Goal: Answer question/provide support: Share knowledge or assist other users

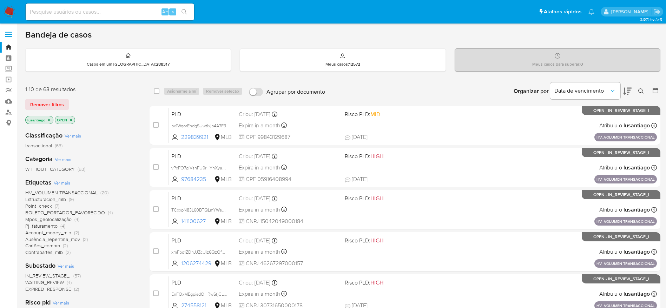
click at [57, 241] on span "Ausência_repentina_mov" at bounding box center [52, 239] width 55 height 7
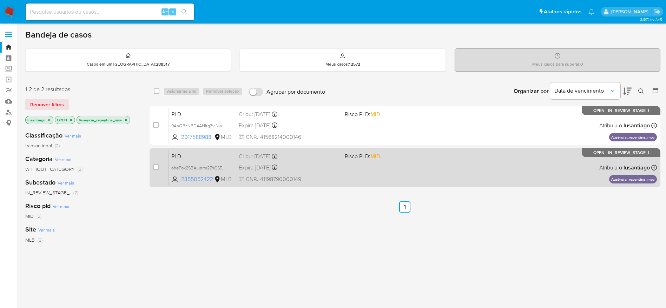
click at [330, 172] on div "PLD ohePox2SBAujnrm27hCS5ZJn 2355052422 MLB Risco PLD: MID Criou: 12/08/2025 Cr…" at bounding box center [413, 167] width 488 height 35
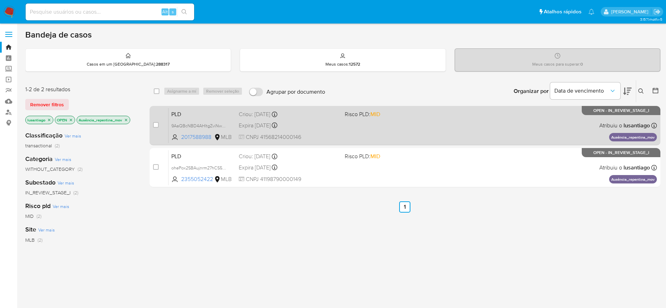
click at [312, 114] on div "Criou: 12/08/2025 Criou: 12/08/2025 00:23:42" at bounding box center [289, 115] width 100 height 8
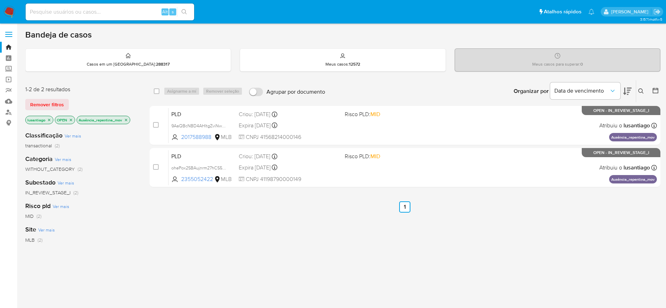
click at [126, 118] on icon "close-filter" at bounding box center [126, 120] width 4 height 4
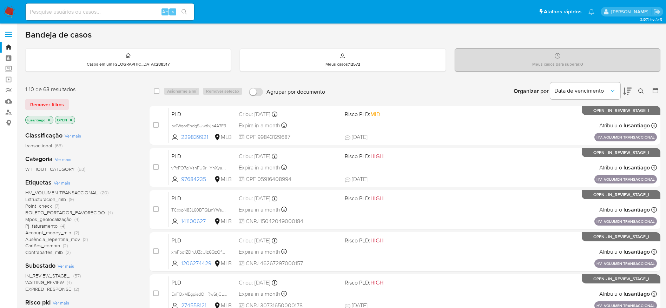
click at [38, 206] on span "Point_check" at bounding box center [38, 206] width 27 height 7
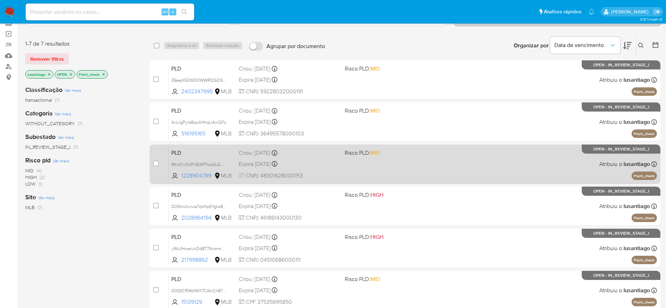
scroll to position [120, 0]
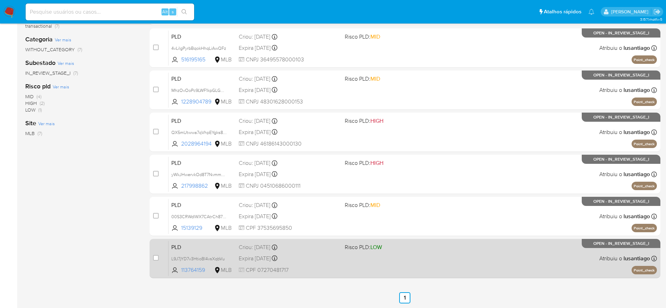
click at [318, 256] on div "Expira in 24 days Expira em 26/09/2025 00:19:40" at bounding box center [289, 258] width 100 height 9
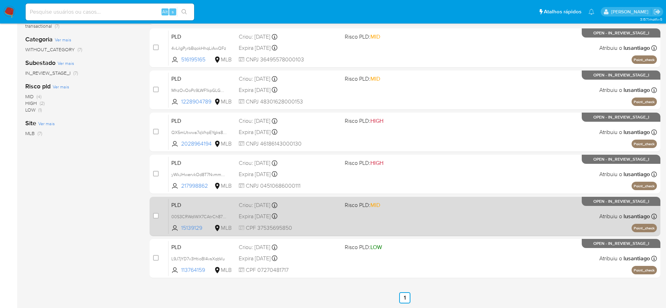
click at [327, 220] on div "Expira in 24 days Expira em 26/09/2025 00:22:52" at bounding box center [289, 216] width 100 height 9
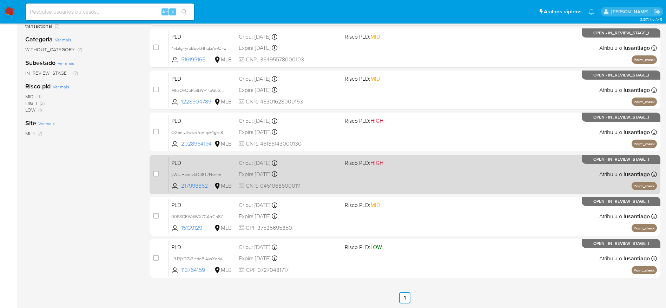
click at [318, 167] on div "PLD yWkJHwervkOd8T7NvmmDDpG8 217998862 MLB Risco PLD: HIGH Criou: 12/08/2025 Cr…" at bounding box center [413, 174] width 488 height 35
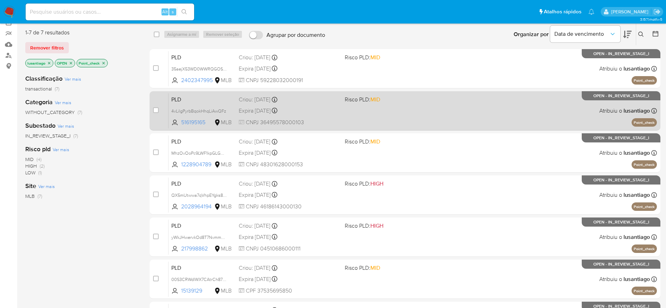
scroll to position [0, 0]
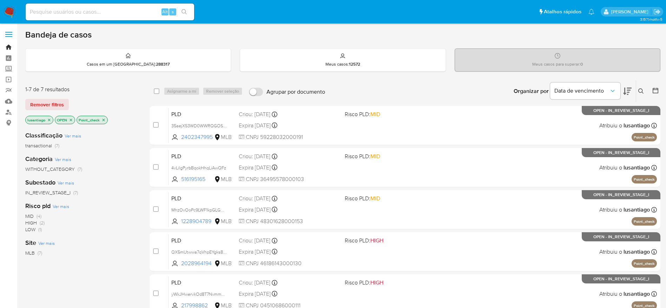
click at [9, 44] on link "Bandeja" at bounding box center [42, 47] width 84 height 11
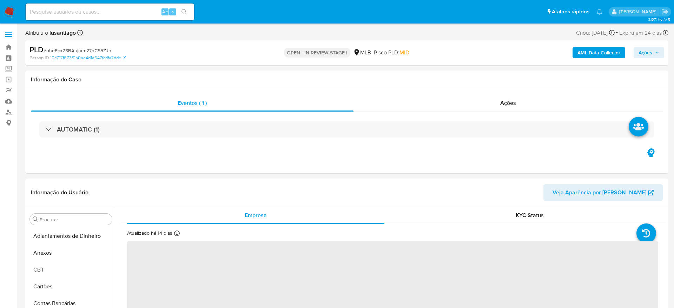
select select "10"
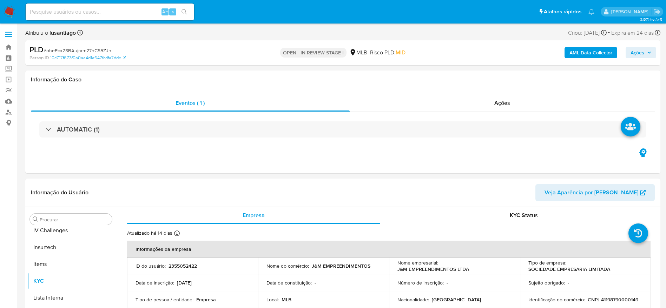
scroll to position [314, 0]
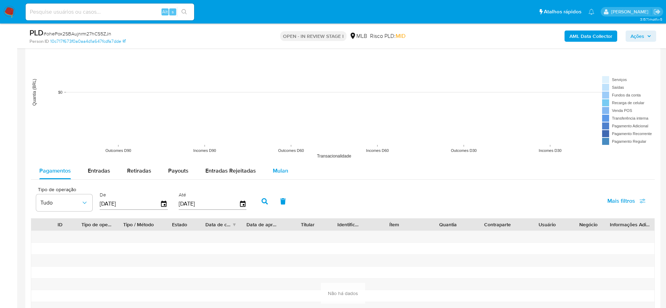
click at [273, 168] on span "Mulan" at bounding box center [280, 171] width 15 height 8
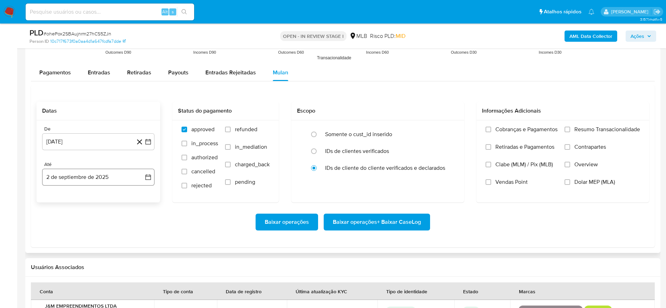
scroll to position [737, 0]
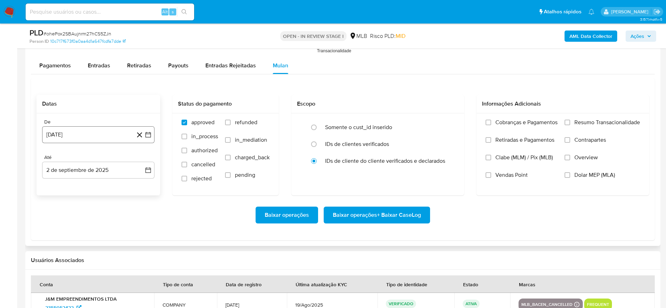
click at [90, 140] on button "2 [PERSON_NAME] de 2024" at bounding box center [98, 134] width 112 height 17
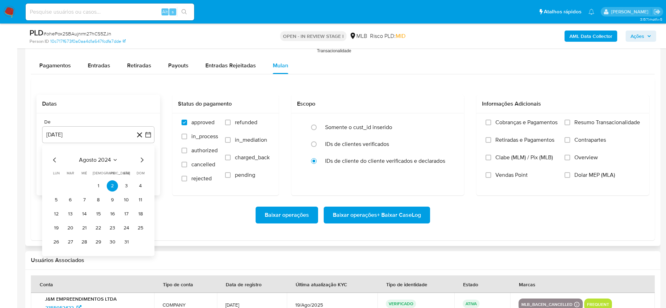
click at [98, 159] on span "agosto 2024" at bounding box center [95, 160] width 32 height 7
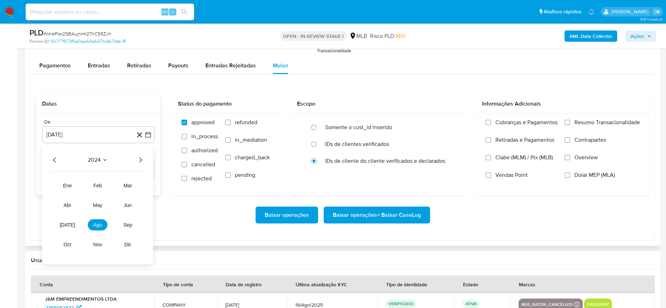
click at [143, 158] on icon "Año siguiente" at bounding box center [140, 160] width 8 height 8
click at [95, 183] on span "feb" at bounding box center [97, 186] width 8 height 6
click at [129, 185] on button "1" at bounding box center [126, 185] width 11 height 11
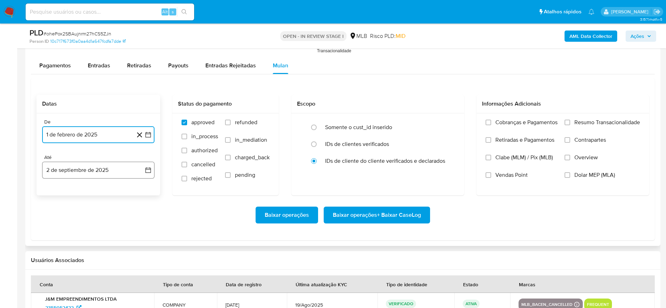
click at [80, 171] on button "2 de septiembre de 2025" at bounding box center [98, 170] width 112 height 17
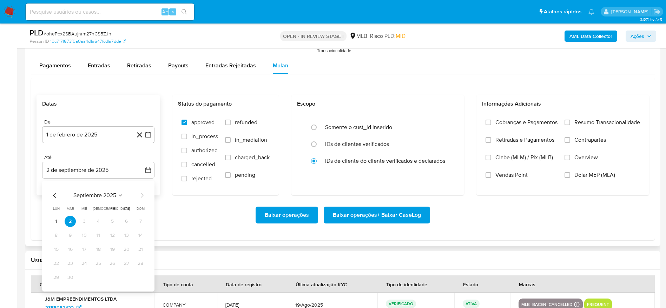
click at [54, 215] on table "lun lunes mar martes mié miércoles jue jueves vie viernes sáb sábado dom doming…" at bounding box center [99, 244] width 96 height 77
click at [61, 219] on button "1" at bounding box center [56, 221] width 11 height 11
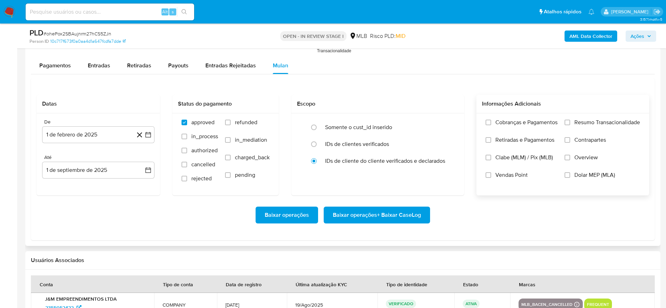
click at [593, 119] on span "Resumo Transacionalidade" at bounding box center [607, 122] width 66 height 7
click at [570, 120] on input "Resumo Transacionalidade" at bounding box center [568, 123] width 6 height 6
click at [380, 218] on span "Baixar operações + Baixar CaseLog" at bounding box center [377, 215] width 88 height 15
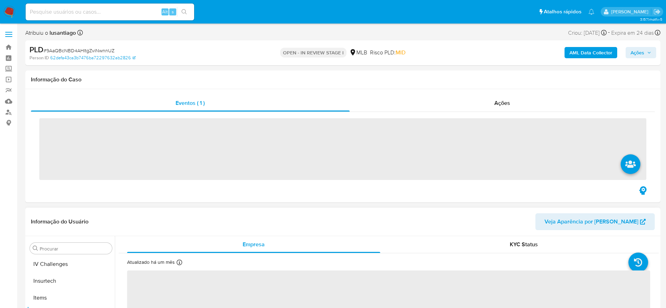
scroll to position [314, 0]
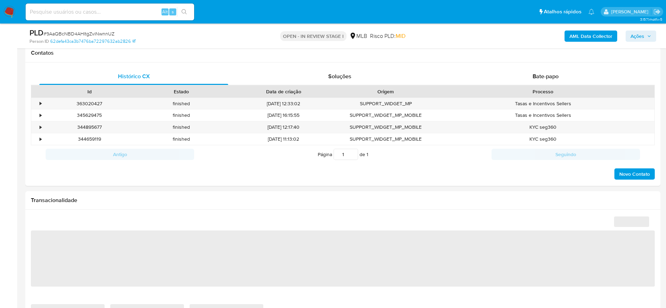
select select "10"
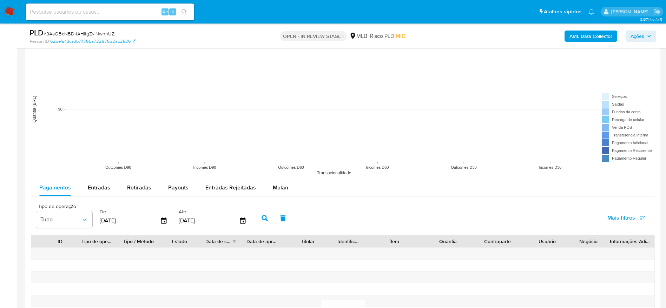
scroll to position [685, 0]
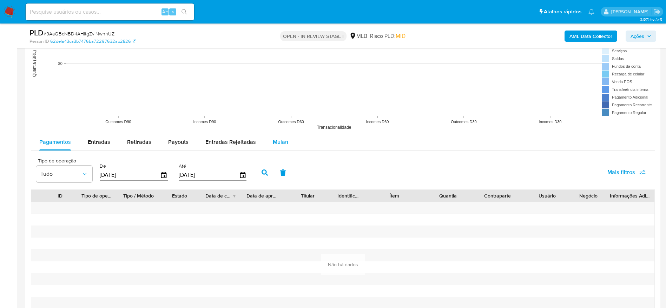
click at [280, 142] on span "Mulan" at bounding box center [280, 142] width 15 height 8
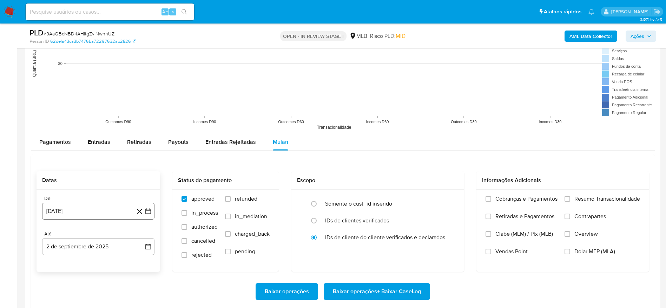
click at [84, 210] on button "2 [PERSON_NAME] de 2024" at bounding box center [98, 211] width 112 height 17
click at [96, 106] on span "agosto 2024" at bounding box center [95, 104] width 32 height 7
click at [144, 98] on icon "Año siguiente" at bounding box center [140, 96] width 8 height 8
click at [98, 120] on span "feb" at bounding box center [97, 122] width 8 height 6
click at [130, 130] on button "1" at bounding box center [126, 130] width 11 height 11
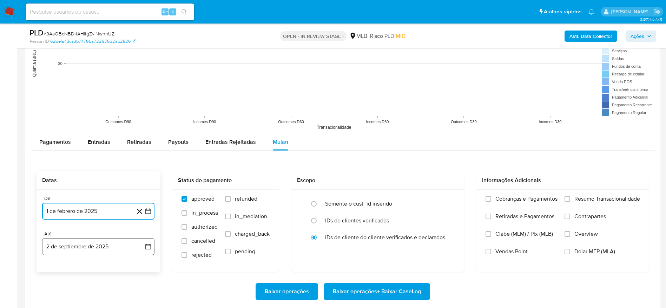
click at [86, 245] on button "2 de septiembre de 2025" at bounding box center [98, 246] width 112 height 17
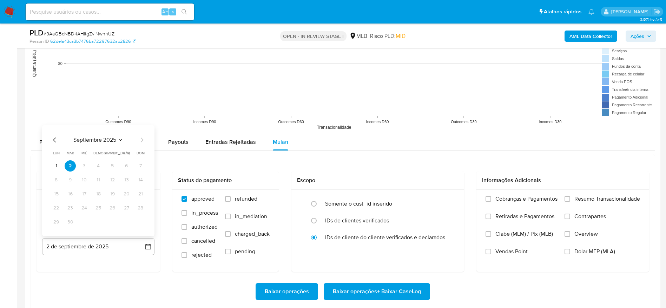
drag, startPoint x: 55, startPoint y: 165, endPoint x: 60, endPoint y: 165, distance: 5.3
click at [56, 165] on button "1" at bounding box center [56, 165] width 11 height 11
click at [591, 202] on span "Resumo Transacionalidade" at bounding box center [607, 199] width 66 height 7
click at [570, 202] on input "Resumo Transacionalidade" at bounding box center [568, 199] width 6 height 6
click at [377, 292] on span "Baixar operações + Baixar CaseLog" at bounding box center [377, 291] width 88 height 15
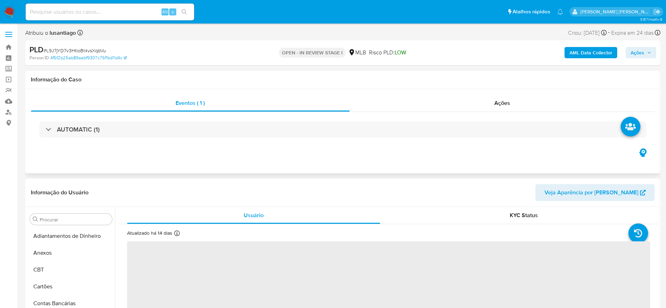
select select "10"
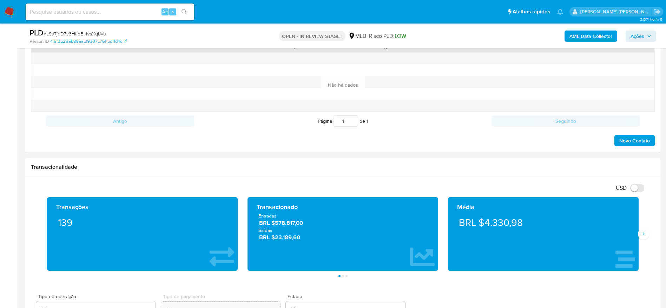
scroll to position [579, 0]
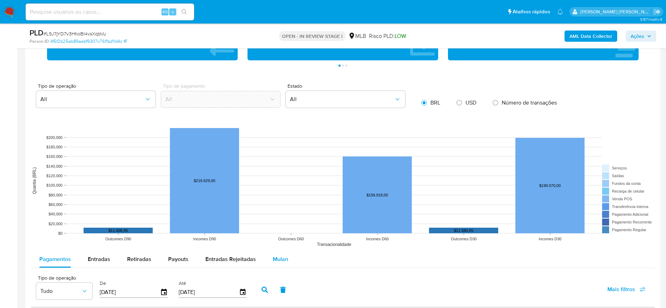
drag, startPoint x: 285, startPoint y: 258, endPoint x: 278, endPoint y: 257, distance: 7.2
click at [284, 258] on span "Mulan" at bounding box center [280, 259] width 15 height 8
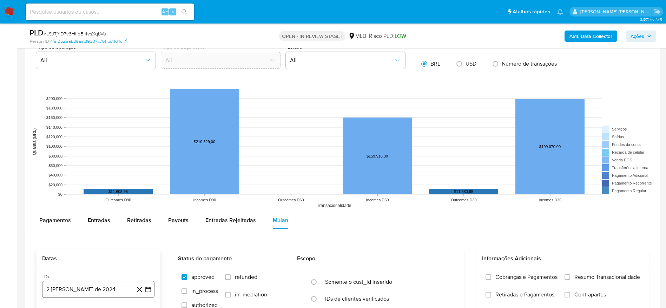
scroll to position [737, 0]
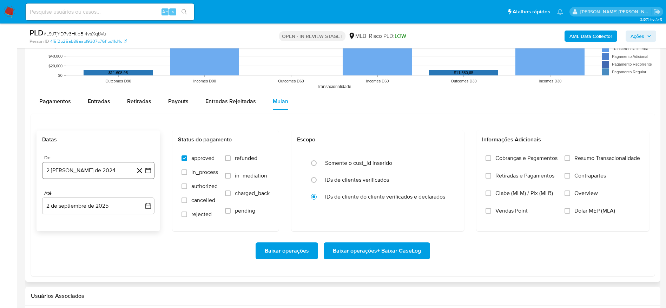
click at [61, 170] on button "2 [PERSON_NAME] de 2024" at bounding box center [98, 170] width 112 height 17
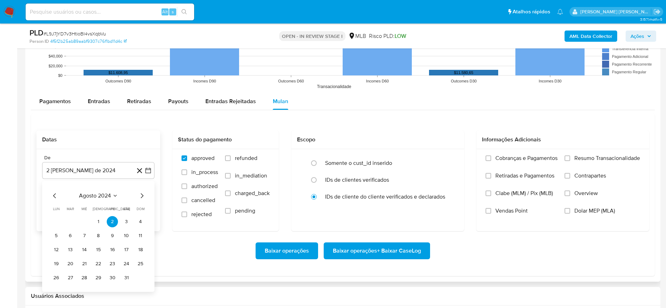
click at [87, 195] on span "agosto 2024" at bounding box center [95, 195] width 32 height 7
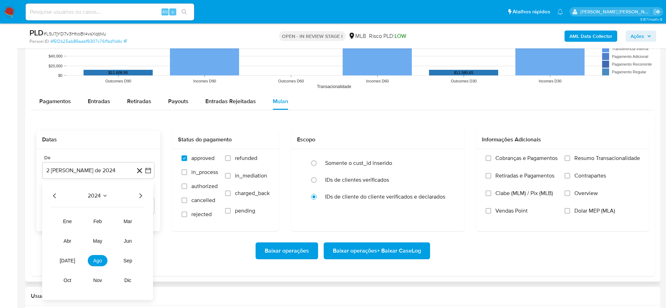
click at [141, 195] on icon "Año siguiente" at bounding box center [140, 196] width 8 height 8
click at [67, 262] on span "[DATE]" at bounding box center [67, 261] width 15 height 6
click at [66, 217] on td "1" at bounding box center [70, 221] width 11 height 11
click at [70, 222] on button "1" at bounding box center [70, 221] width 11 height 11
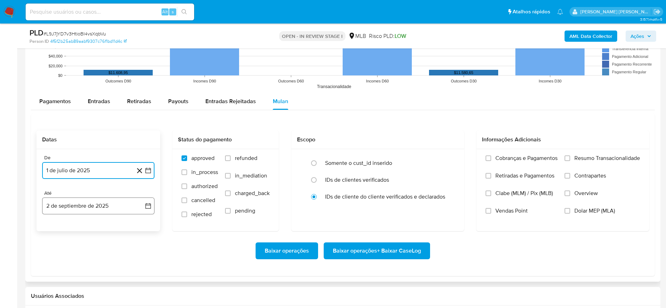
click at [76, 212] on button "2 de septiembre de 2025" at bounding box center [98, 206] width 112 height 17
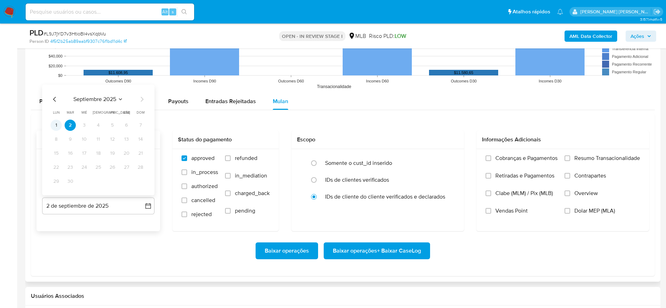
click at [56, 129] on button "1" at bounding box center [56, 125] width 11 height 11
click at [573, 152] on div "Cobranças e Pagamentos Retiradas e Pagamentos Clabe (MLM) / Pix (MLB) Vendas Po…" at bounding box center [562, 189] width 173 height 81
click at [564, 161] on div "Cobranças e Pagamentos Retiradas e Pagamentos Clabe (MLM) / Pix (MLB) Vendas Po…" at bounding box center [563, 190] width 162 height 70
click at [566, 159] on input "Resumo Transacionalidade" at bounding box center [568, 159] width 6 height 6
click at [355, 251] on span "Baixar operações + Baixar CaseLog" at bounding box center [377, 250] width 88 height 15
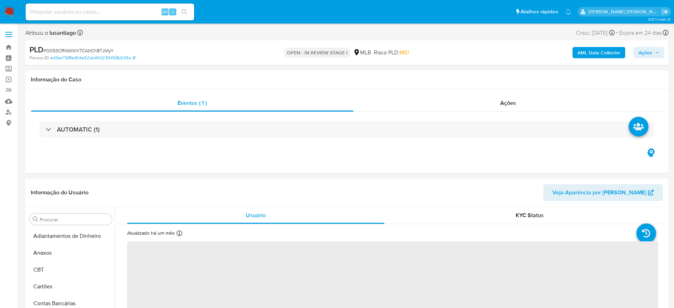
select select "10"
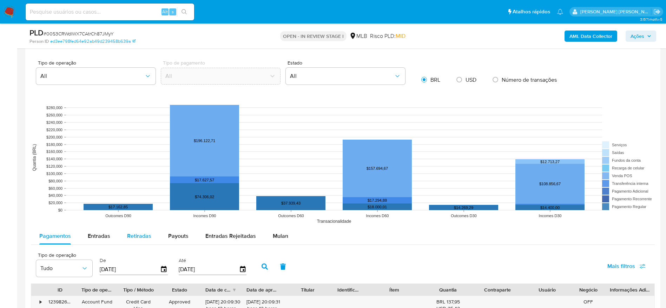
scroll to position [632, 0]
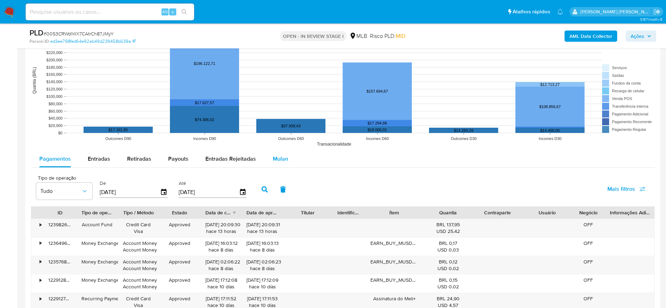
click at [275, 159] on span "Mulan" at bounding box center [280, 159] width 15 height 8
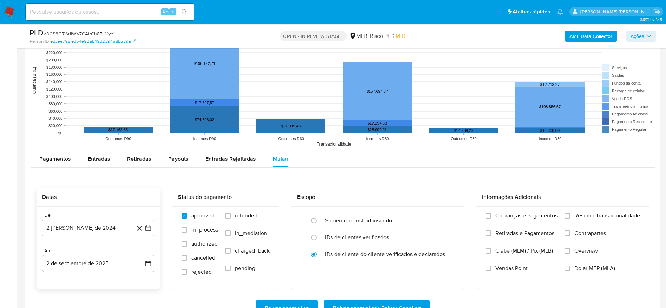
scroll to position [737, 0]
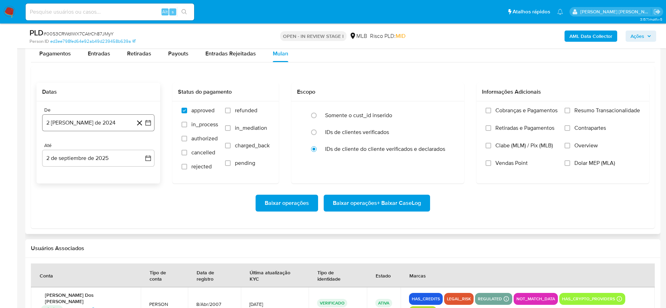
click at [108, 120] on button "2 [PERSON_NAME] de 2024" at bounding box center [98, 122] width 112 height 17
click at [111, 149] on button "agosto 2024" at bounding box center [98, 148] width 39 height 7
click at [140, 149] on icon "Año siguiente" at bounding box center [140, 148] width 8 height 8
click at [68, 210] on button "jul" at bounding box center [68, 213] width 20 height 11
click at [73, 175] on button "1" at bounding box center [70, 174] width 11 height 11
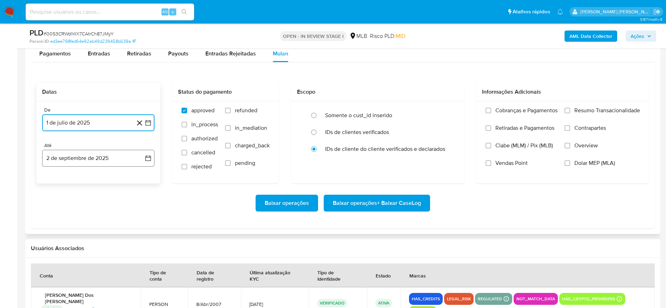
click at [83, 159] on button "2 de septiembre de 2025" at bounding box center [98, 158] width 112 height 17
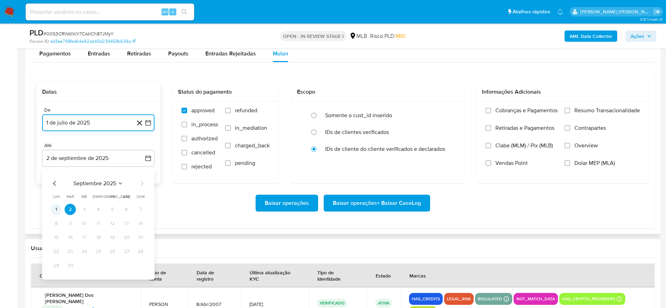
click at [57, 210] on button "1" at bounding box center [56, 209] width 11 height 11
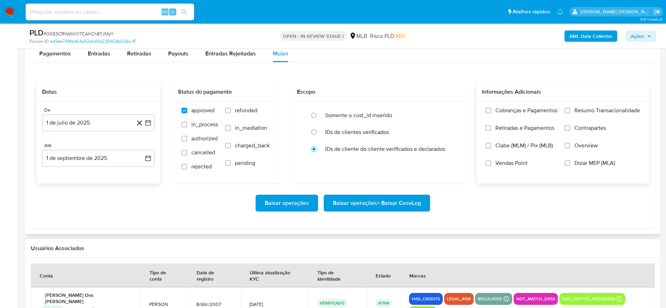
click at [623, 111] on span "Resumo Transacionalidade" at bounding box center [607, 110] width 66 height 7
click at [570, 111] on input "Resumo Transacionalidade" at bounding box center [568, 111] width 6 height 6
click at [352, 200] on span "Baixar operações + Baixar CaseLog" at bounding box center [377, 203] width 88 height 15
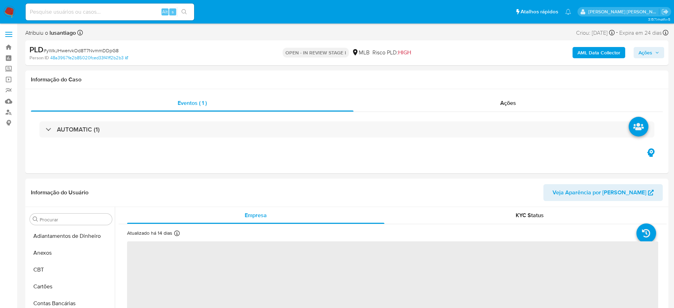
select select "10"
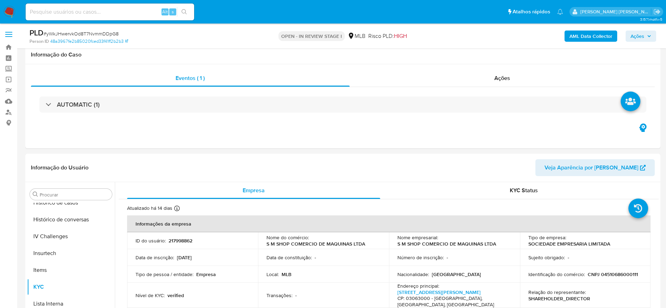
scroll to position [314, 0]
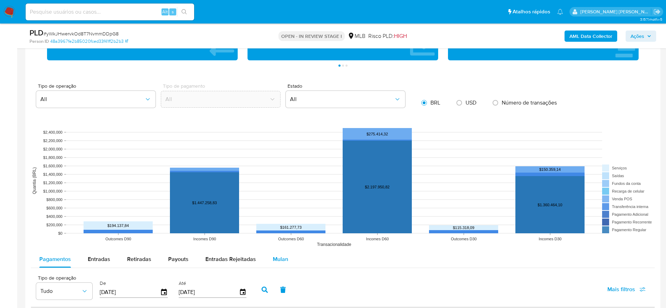
click at [276, 258] on span "Mulan" at bounding box center [280, 259] width 15 height 8
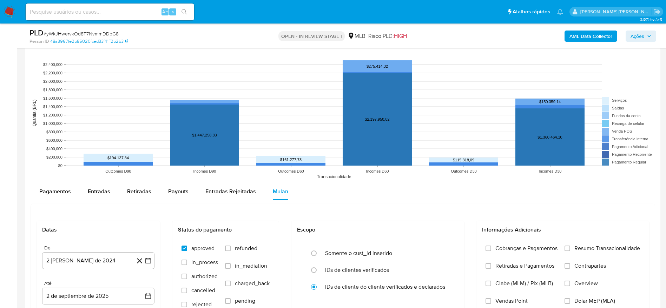
scroll to position [790, 0]
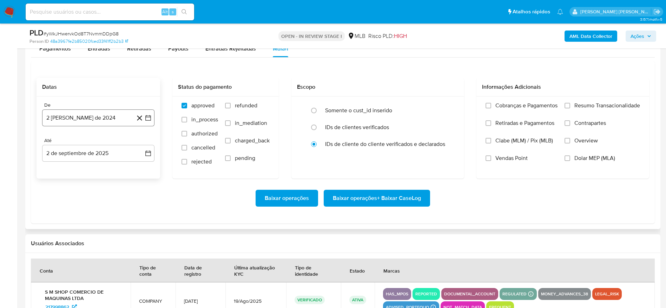
click at [87, 121] on button "2 [PERSON_NAME] de 2024" at bounding box center [98, 118] width 112 height 17
click at [90, 142] on span "agosto 2024" at bounding box center [95, 143] width 32 height 7
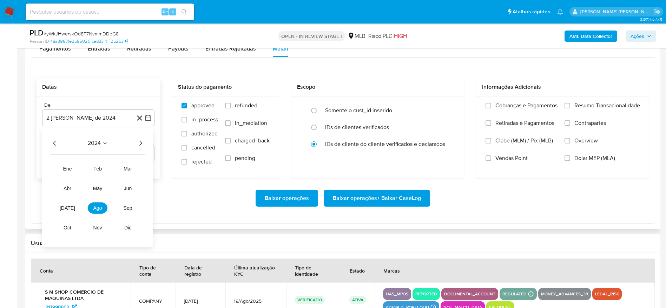
click at [140, 143] on icon "Año siguiente" at bounding box center [140, 143] width 8 height 8
click at [65, 207] on span "jul" at bounding box center [67, 208] width 15 height 6
click at [68, 169] on button "1" at bounding box center [70, 169] width 11 height 11
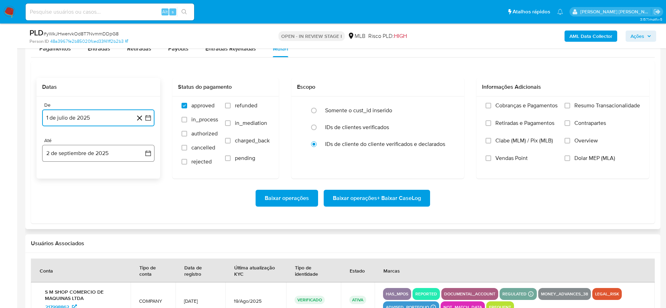
click at [71, 152] on button "2 de septiembre de 2025" at bounding box center [98, 153] width 112 height 17
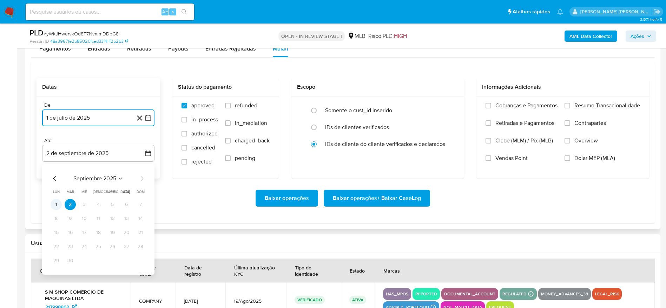
click at [57, 204] on button "1" at bounding box center [56, 204] width 11 height 11
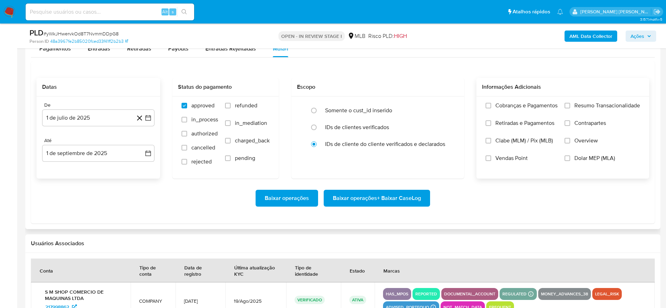
click at [578, 110] on label "Resumo Transacionalidade" at bounding box center [602, 111] width 75 height 18
click at [570, 108] on input "Resumo Transacionalidade" at bounding box center [568, 106] width 6 height 6
click at [388, 195] on span "Baixar operações + Baixar CaseLog" at bounding box center [377, 198] width 88 height 15
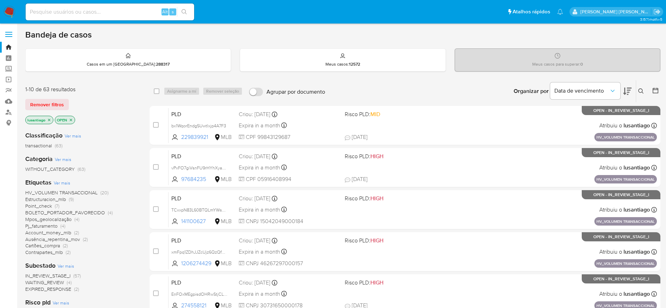
click at [110, 8] on input at bounding box center [110, 11] width 169 height 9
paste input "520800759"
type input "520800759"
click at [184, 8] on button "search-icon" at bounding box center [184, 12] width 14 height 10
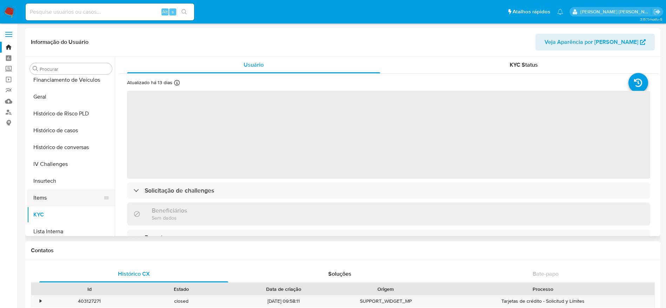
scroll to position [208, 0]
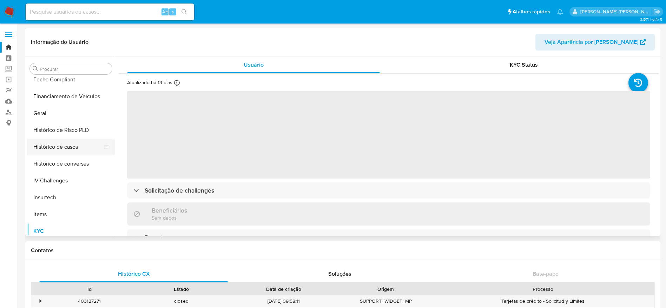
click at [66, 153] on button "Histórico de casos" at bounding box center [68, 147] width 82 height 17
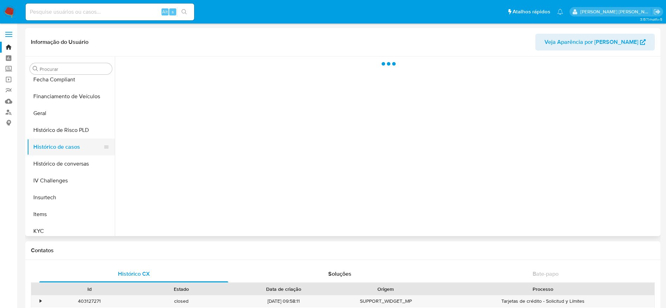
select select "10"
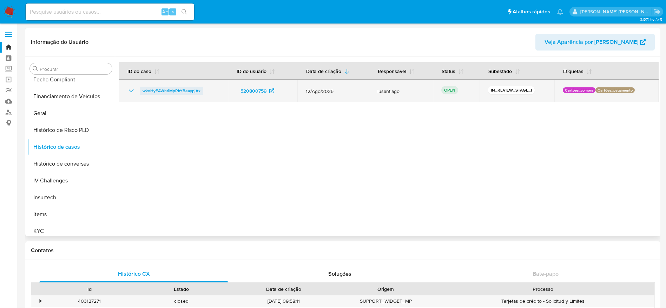
click at [158, 94] on span "wkoHyFAWhriMpRkYBeaypjAx" at bounding box center [172, 91] width 58 height 8
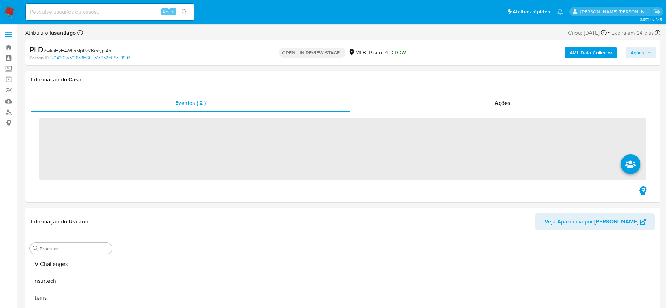
scroll to position [314, 0]
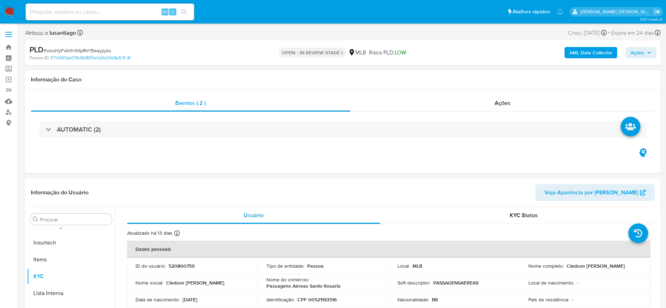
select select "10"
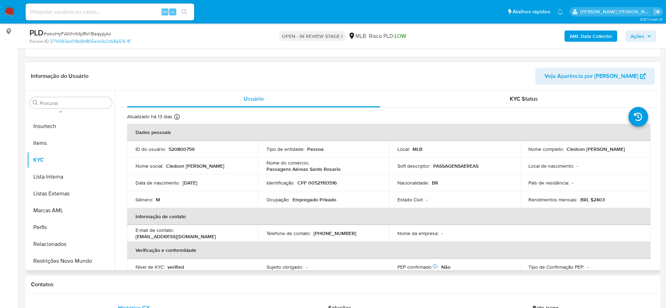
scroll to position [105, 0]
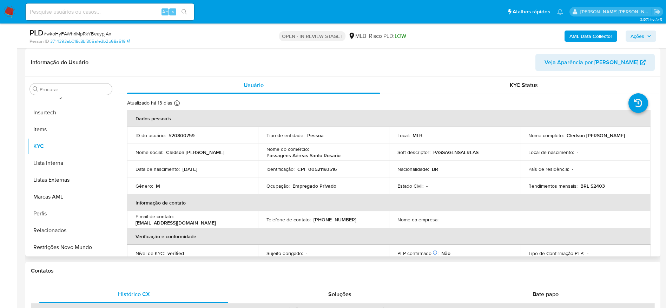
click at [315, 166] on p "CPF 00521193516" at bounding box center [316, 169] width 39 height 6
click at [317, 171] on p "CPF 00521193516" at bounding box center [316, 169] width 39 height 6
copy p "00521193516"
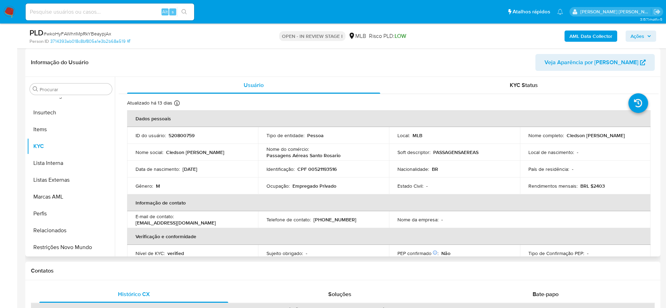
click at [379, 67] on header "Informação do Usuário Veja Aparência por Pessoa" at bounding box center [343, 62] width 624 height 17
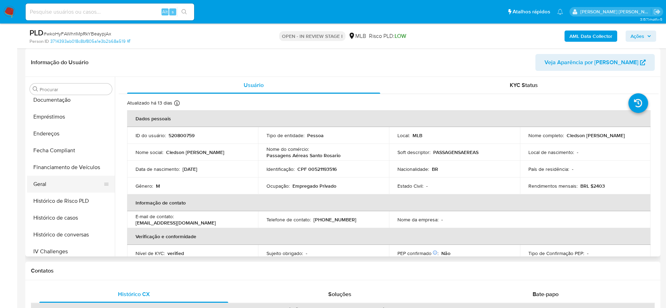
scroll to position [156, 0]
click at [44, 182] on button "Geral" at bounding box center [68, 186] width 82 height 17
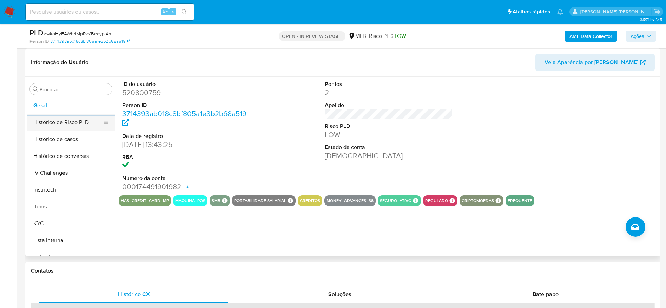
scroll to position [261, 0]
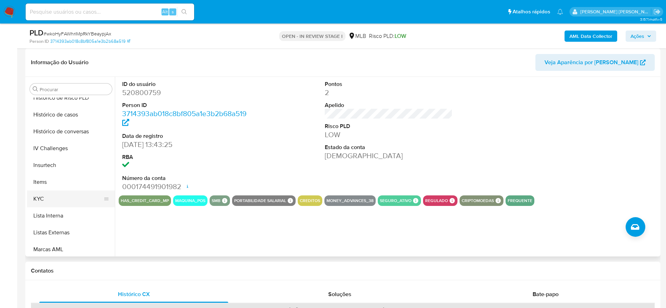
click at [56, 203] on button "KYC" at bounding box center [68, 199] width 82 height 17
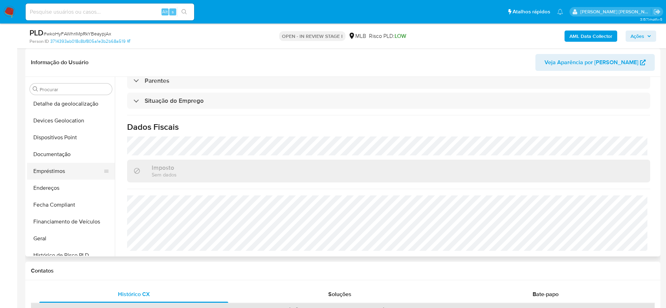
scroll to position [103, 0]
click at [60, 196] on button "Endereços" at bounding box center [68, 188] width 82 height 17
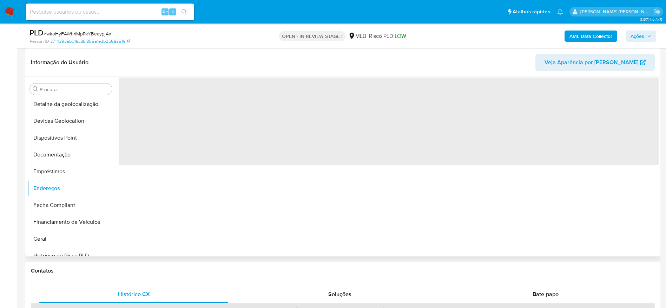
scroll to position [0, 0]
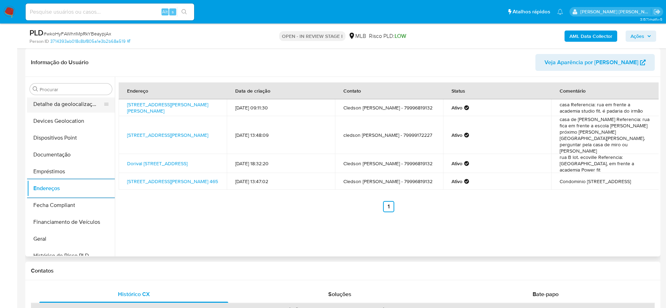
click at [75, 100] on button "Detalhe da geolocalização" at bounding box center [68, 104] width 82 height 17
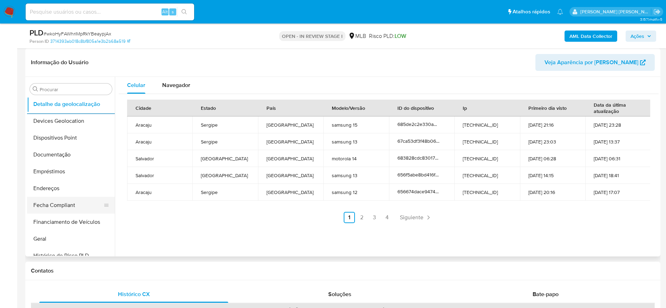
scroll to position [314, 0]
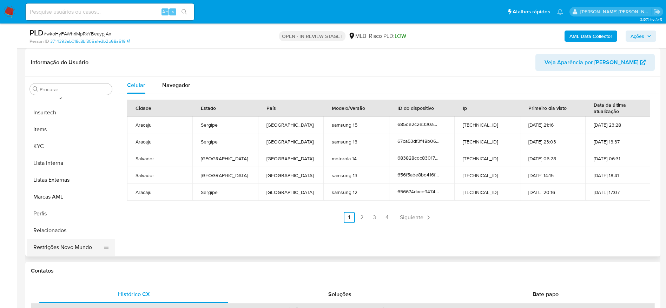
click at [72, 241] on button "Restrições Novo Mundo" at bounding box center [68, 247] width 82 height 17
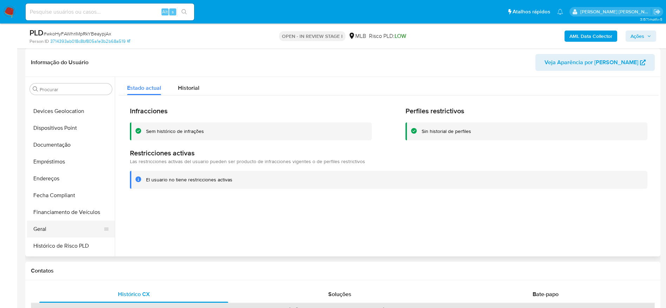
scroll to position [103, 0]
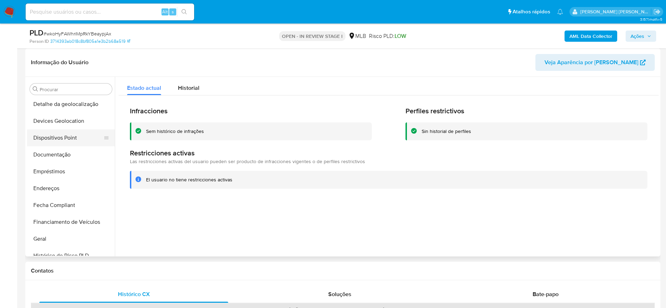
click at [70, 141] on button "Dispositivos Point" at bounding box center [68, 138] width 82 height 17
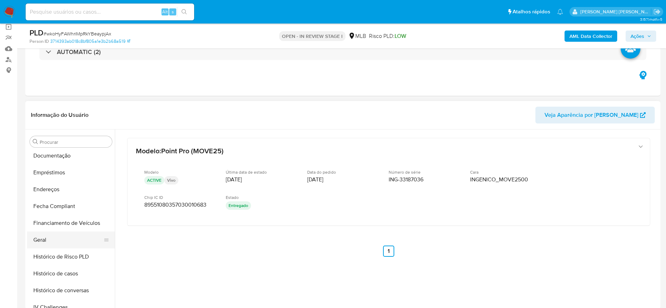
scroll to position [208, 0]
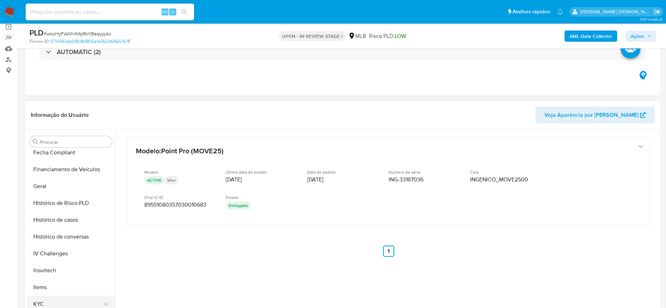
click at [45, 299] on button "KYC" at bounding box center [68, 304] width 82 height 17
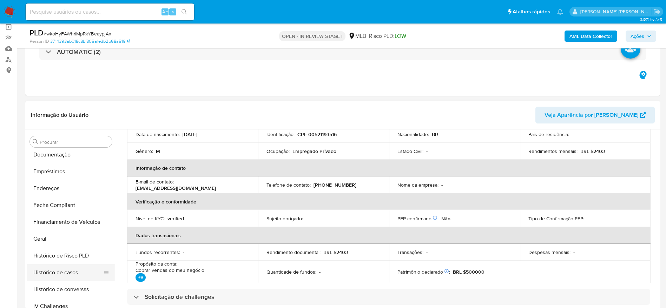
scroll to position [103, 0]
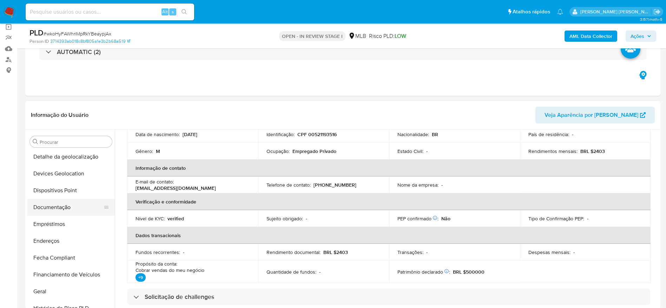
click at [62, 215] on button "Documentação" at bounding box center [68, 207] width 82 height 17
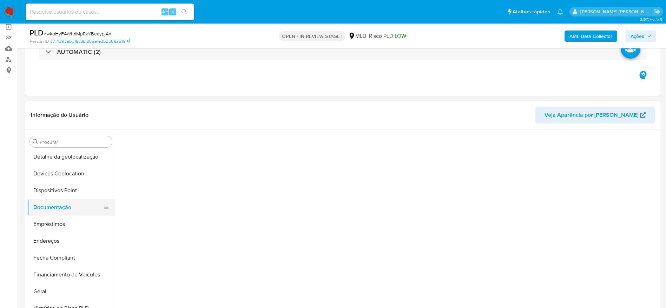
scroll to position [0, 0]
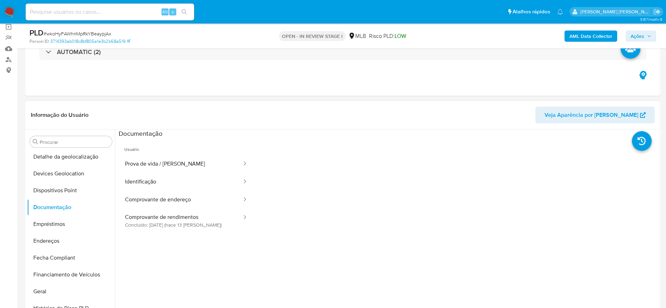
click at [179, 237] on ul "Usuário Prova de vida / Selfie Identificação Comprovante de endereço Comprovant…" at bounding box center [186, 239] width 135 height 202
click at [179, 230] on button "Comprovante de rendimentos Concluído: 20/08/2025 (hace 13 días)" at bounding box center [181, 221] width 124 height 24
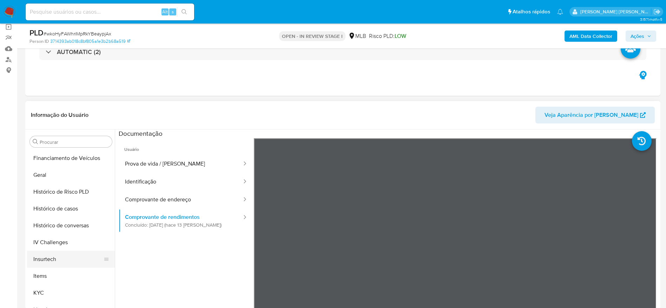
scroll to position [261, 0]
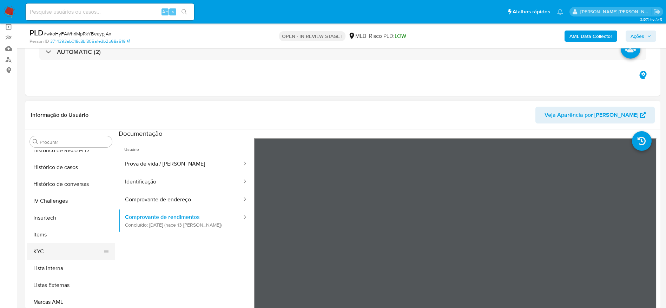
click at [51, 252] on button "KYC" at bounding box center [68, 251] width 82 height 17
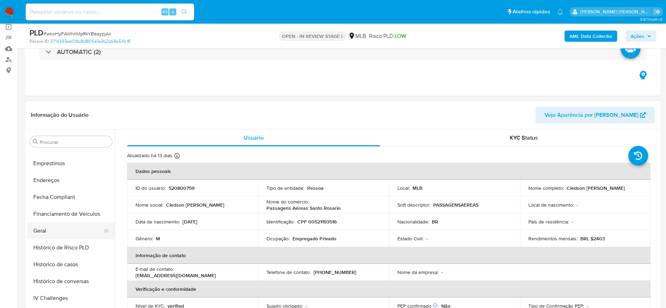
scroll to position [156, 0]
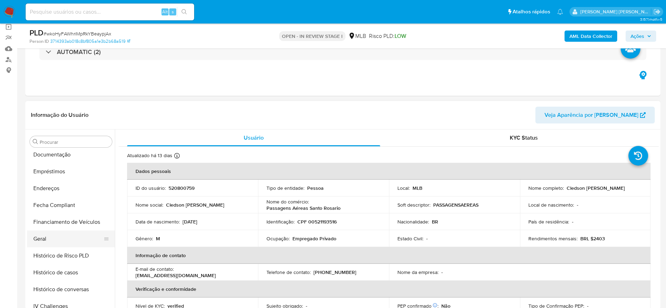
click at [47, 238] on button "Geral" at bounding box center [68, 239] width 82 height 17
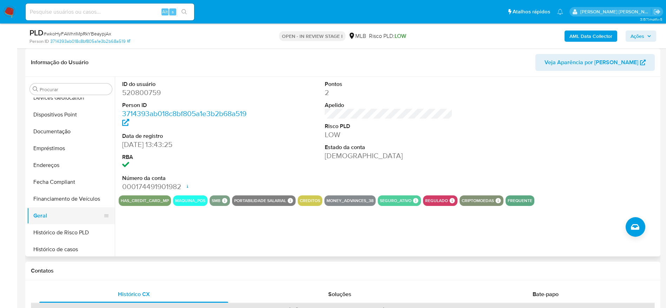
scroll to position [103, 0]
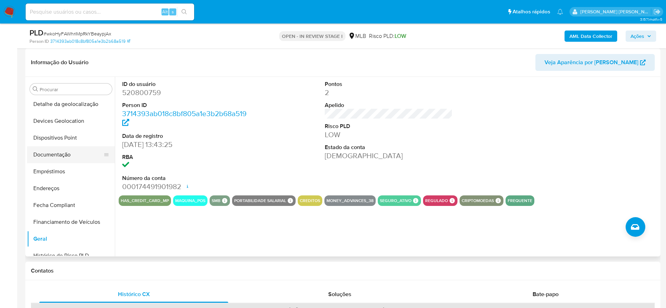
click at [63, 150] on button "Documentação" at bounding box center [68, 154] width 82 height 17
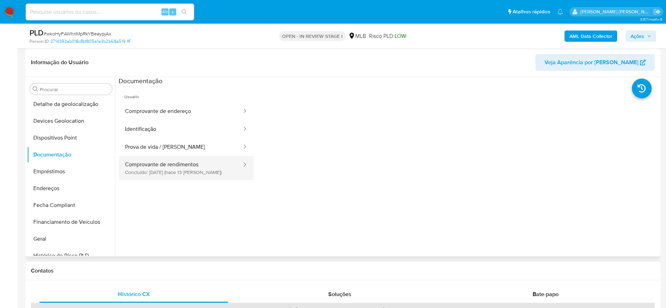
click at [191, 176] on button "Comprovante de rendimentos Concluído: 20/08/2025 (hace 13 días)" at bounding box center [181, 168] width 124 height 24
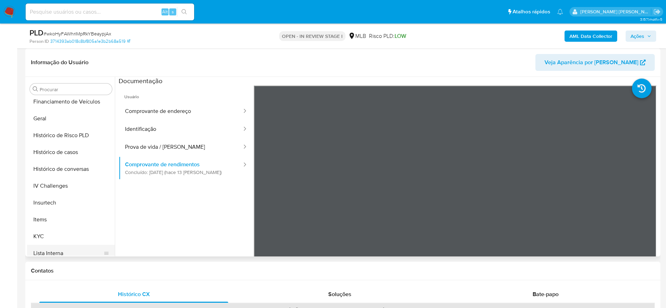
scroll to position [261, 0]
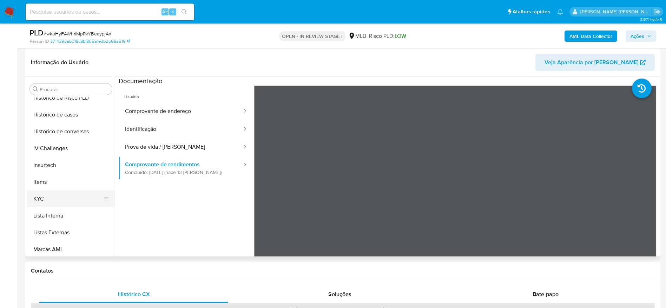
click at [54, 205] on button "KYC" at bounding box center [68, 199] width 82 height 17
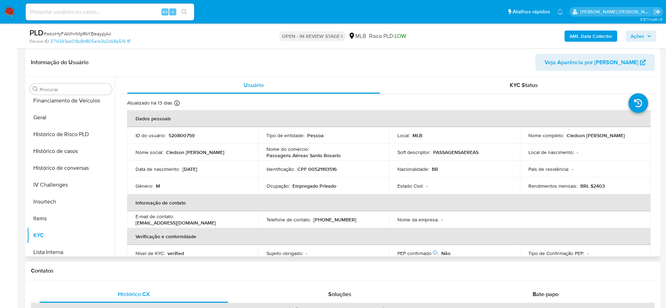
scroll to position [208, 0]
click at [182, 135] on p "520800759" at bounding box center [182, 135] width 26 height 6
copy p "520800759"
click at [647, 38] on span "Ações" at bounding box center [641, 36] width 21 height 10
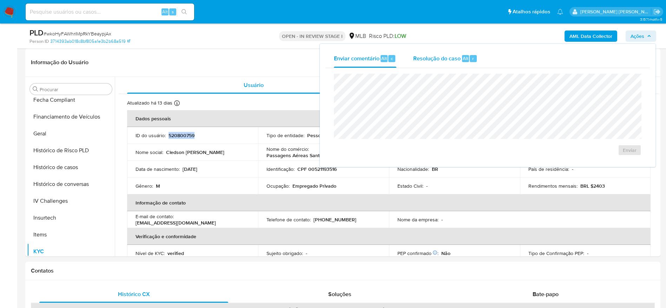
click at [447, 63] on div "Resolução do caso Alt r" at bounding box center [445, 59] width 64 height 18
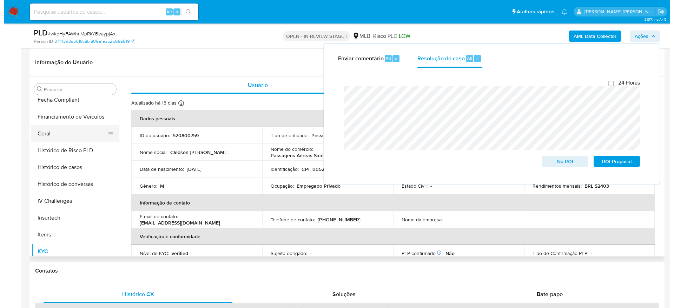
scroll to position [0, 0]
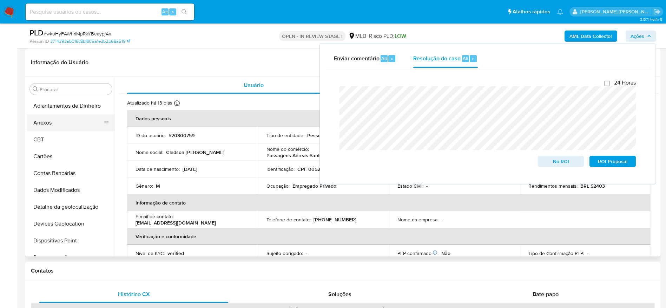
click at [50, 126] on button "Anexos" at bounding box center [68, 122] width 82 height 17
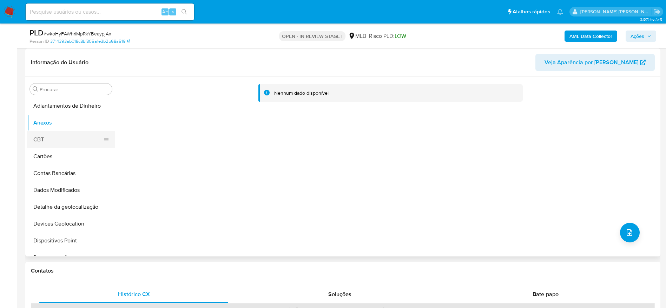
click at [73, 140] on button "CBT" at bounding box center [68, 139] width 82 height 17
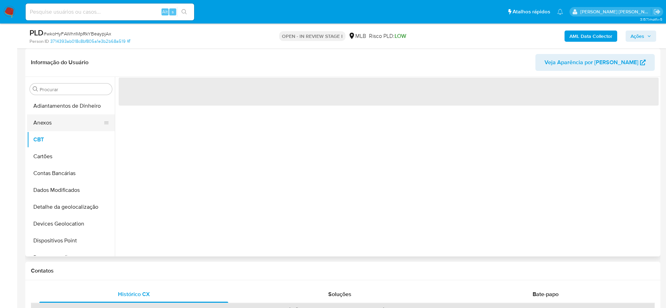
click at [64, 119] on button "Anexos" at bounding box center [68, 122] width 82 height 17
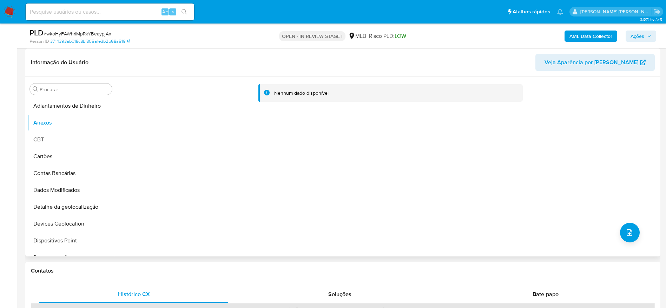
click at [241, 145] on div "Nenhum dado disponível" at bounding box center [387, 167] width 544 height 180
click at [628, 236] on icon "upload-file" at bounding box center [629, 233] width 8 height 8
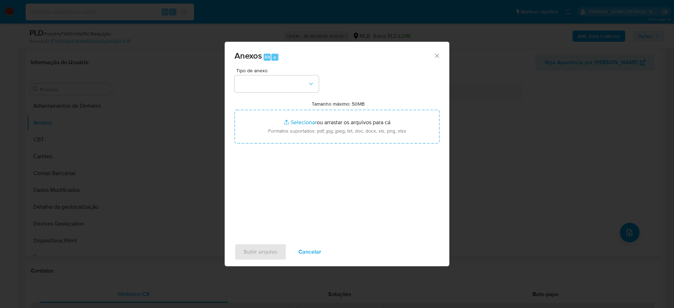
click at [269, 68] on span "Tipo de anexo" at bounding box center [278, 70] width 84 height 5
click at [267, 78] on button "button" at bounding box center [277, 83] width 84 height 17
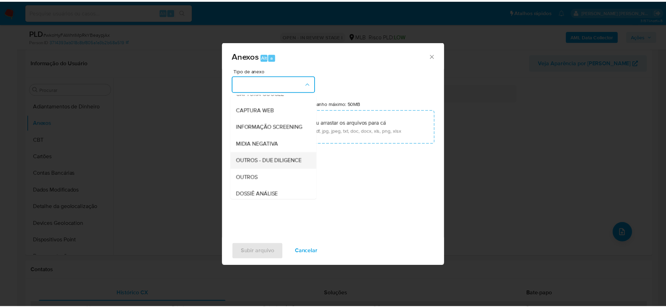
scroll to position [108, 0]
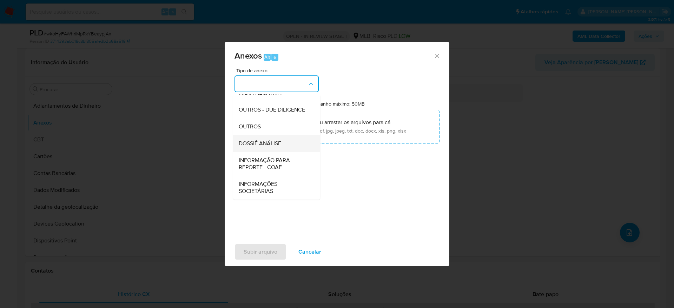
click at [270, 147] on div "DOSSIÊ ANÁLISE" at bounding box center [275, 143] width 72 height 17
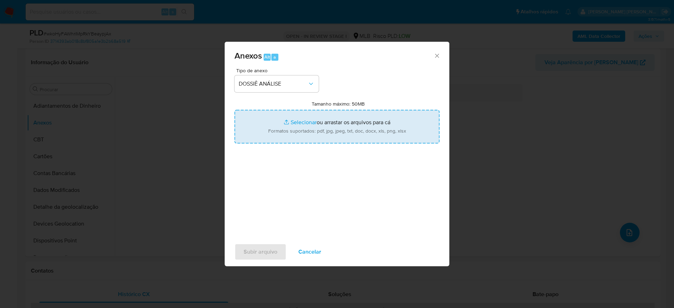
type input "C:\fakepath\Mulan 520800759_2025_09_01_14_01_02.xlsx"
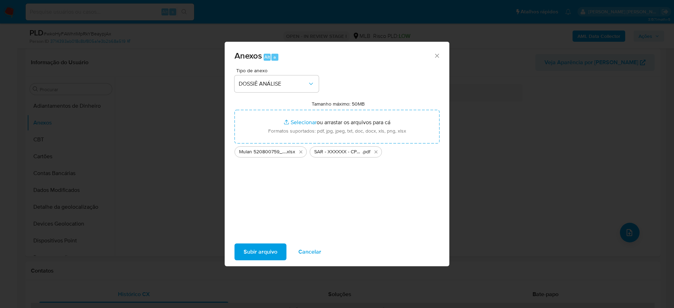
click at [255, 255] on span "Subir arquivo" at bounding box center [261, 251] width 34 height 15
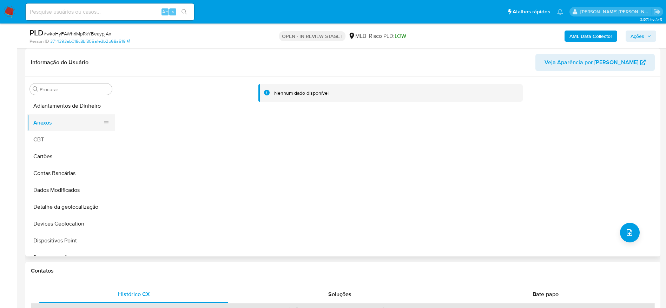
drag, startPoint x: 72, startPoint y: 141, endPoint x: 57, endPoint y: 126, distance: 21.6
click at [71, 141] on button "CBT" at bounding box center [71, 139] width 88 height 17
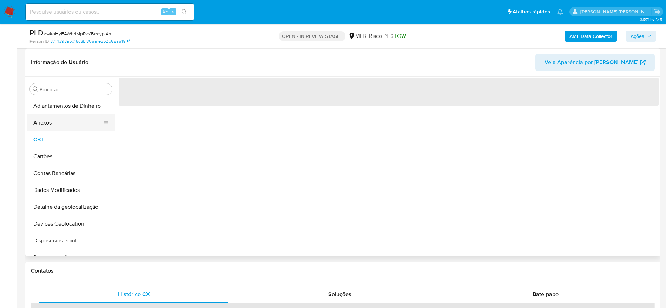
click at [52, 119] on button "Anexos" at bounding box center [68, 122] width 82 height 17
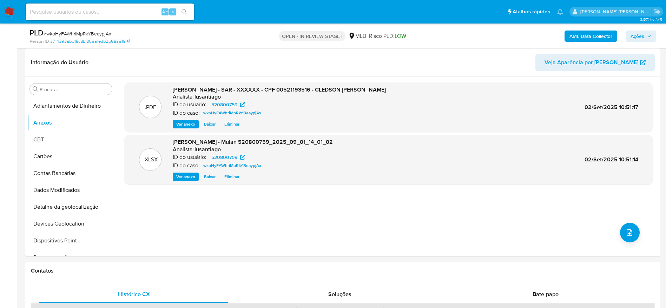
click at [578, 39] on b "AML Data Collector" at bounding box center [590, 36] width 43 height 11
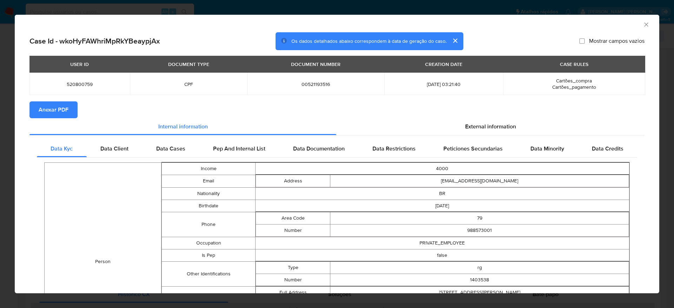
click at [643, 26] on icon "Fechar a janela" at bounding box center [646, 24] width 7 height 7
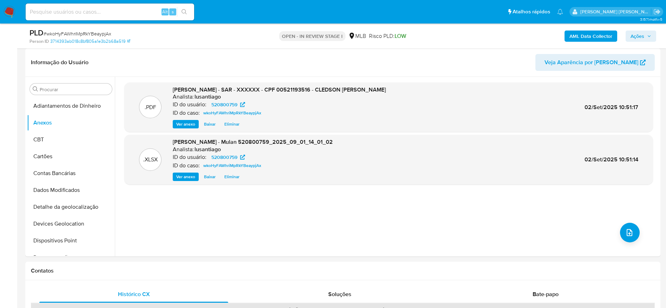
click at [635, 38] on span "Ações" at bounding box center [638, 36] width 14 height 11
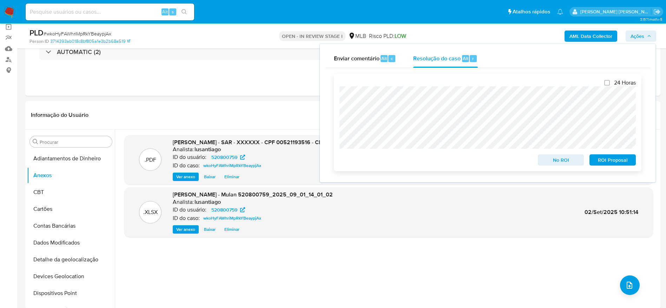
scroll to position [0, 0]
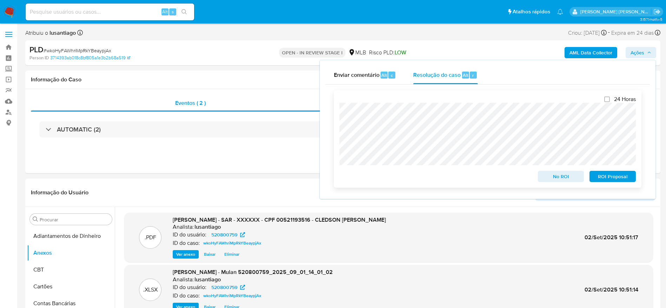
click at [601, 179] on span "ROI Proposal" at bounding box center [612, 177] width 37 height 10
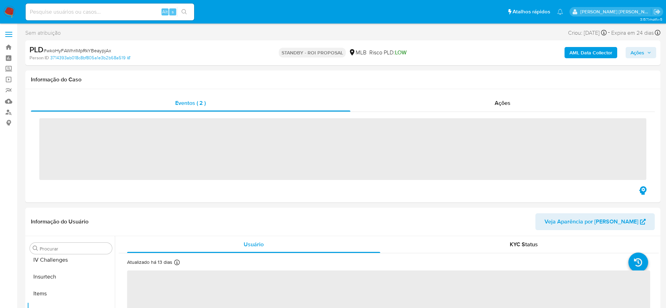
scroll to position [314, 0]
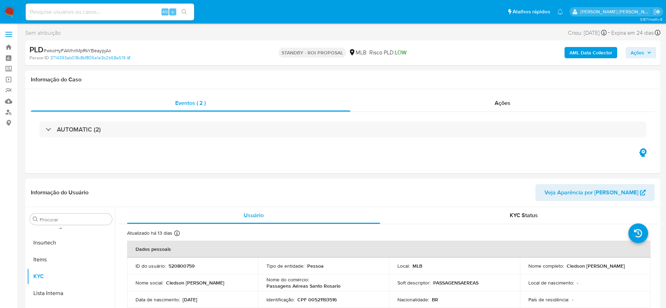
select select "10"
click at [11, 47] on link "Bandeja" at bounding box center [42, 47] width 84 height 11
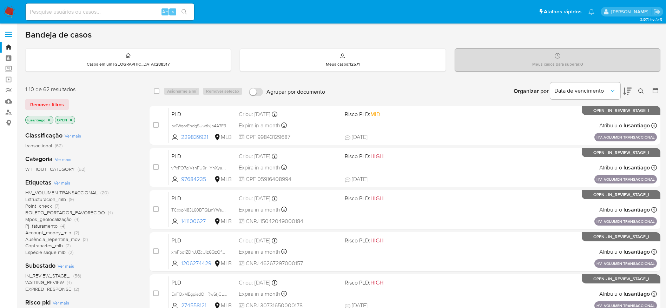
click at [114, 14] on input at bounding box center [110, 11] width 169 height 9
paste input "707457746"
type input "707457746"
click at [183, 9] on icon "search-icon" at bounding box center [184, 11] width 5 height 5
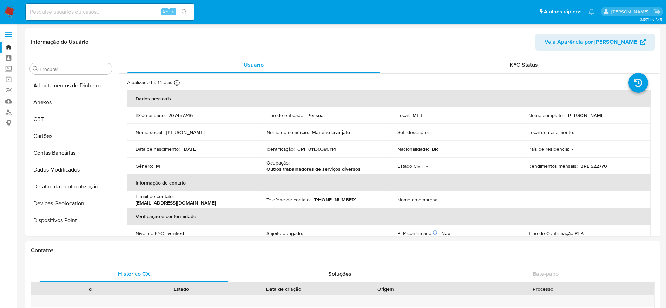
select select "10"
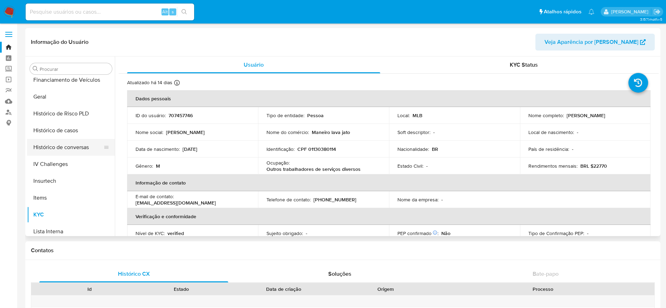
scroll to position [208, 0]
click at [67, 152] on button "Histórico de casos" at bounding box center [68, 147] width 82 height 17
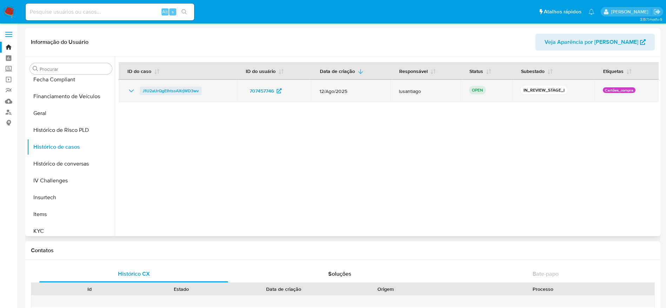
click at [165, 89] on span "J1U2aUrQgEIhtssAXrjWD3wv" at bounding box center [171, 91] width 56 height 8
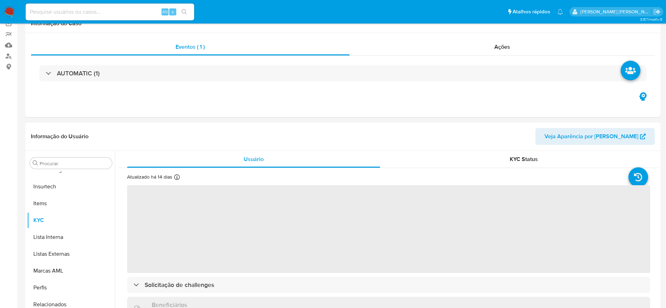
scroll to position [105, 0]
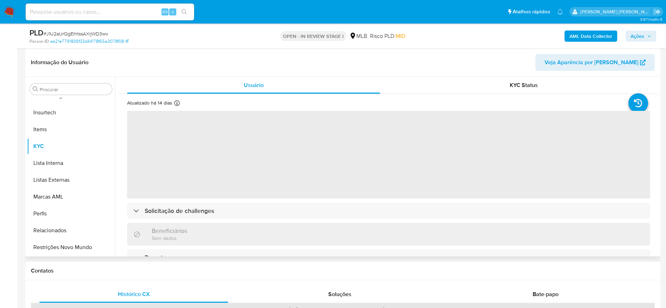
select select "10"
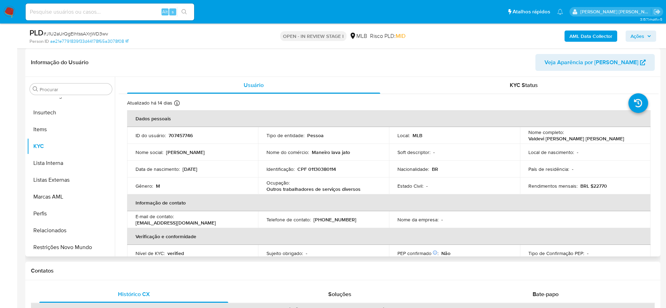
click at [322, 167] on p "CPF 01130380114" at bounding box center [316, 169] width 39 height 6
copy p "01130380114"
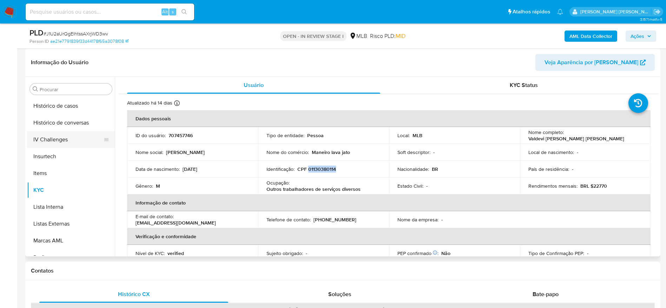
scroll to position [208, 0]
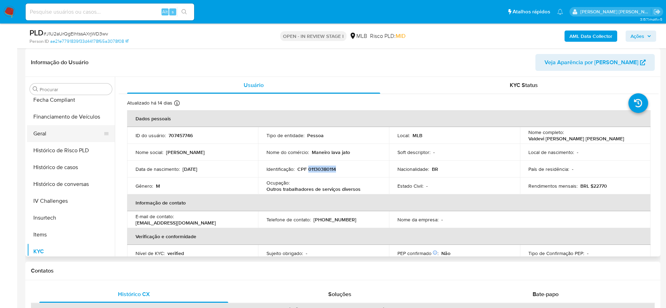
click at [45, 133] on button "Geral" at bounding box center [68, 133] width 82 height 17
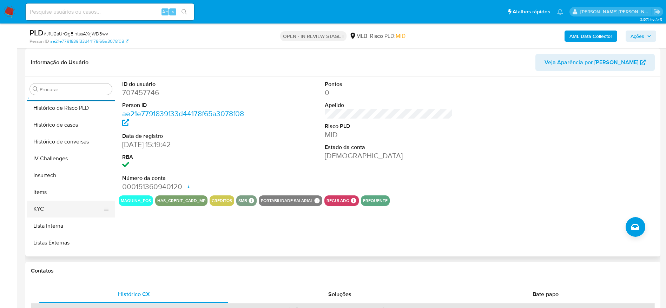
scroll to position [261, 0]
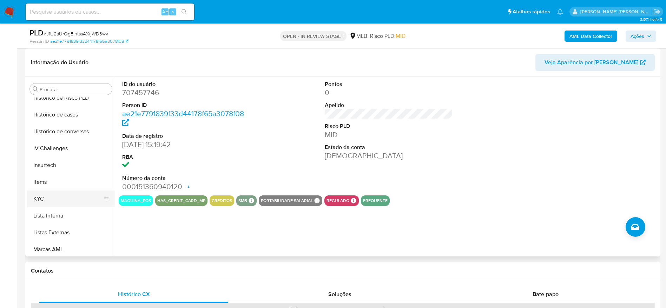
click at [40, 200] on button "KYC" at bounding box center [68, 199] width 82 height 17
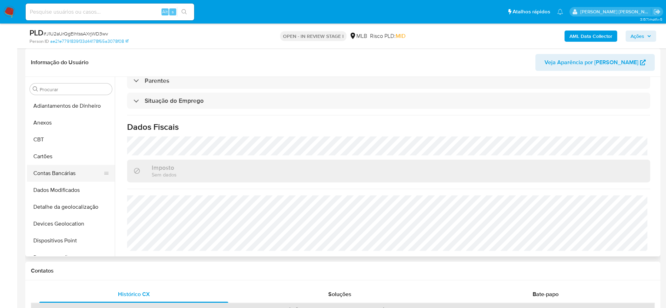
scroll to position [53, 0]
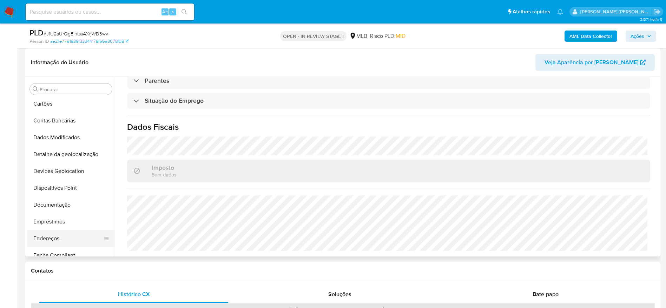
click at [61, 234] on button "Endereços" at bounding box center [68, 238] width 82 height 17
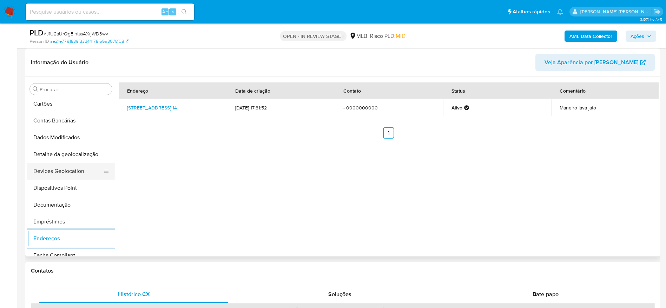
scroll to position [0, 0]
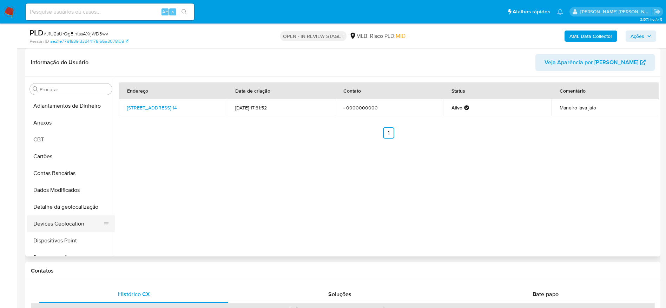
click at [72, 216] on button "Devices Geolocation" at bounding box center [68, 224] width 82 height 17
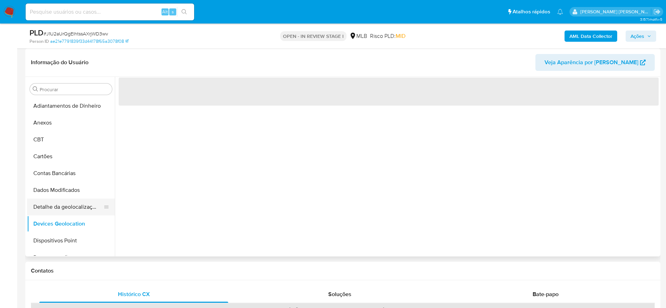
click at [74, 203] on button "Detalhe da geolocalização" at bounding box center [68, 207] width 82 height 17
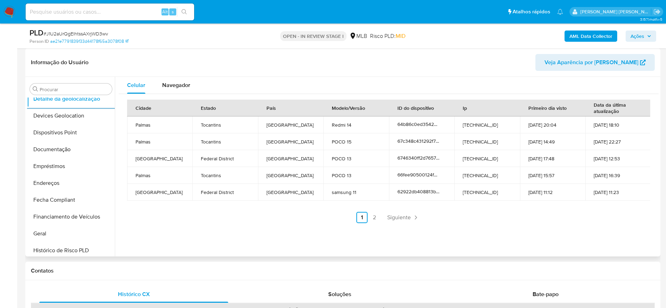
scroll to position [314, 0]
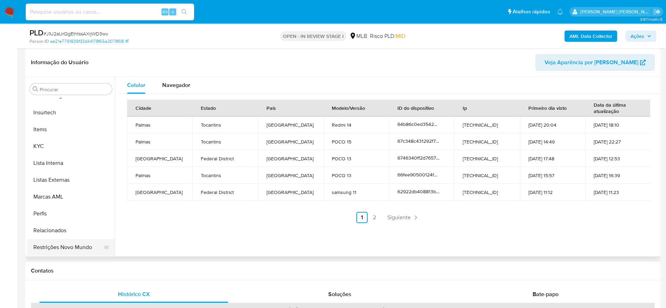
click at [60, 244] on button "Restrições Novo Mundo" at bounding box center [68, 247] width 82 height 17
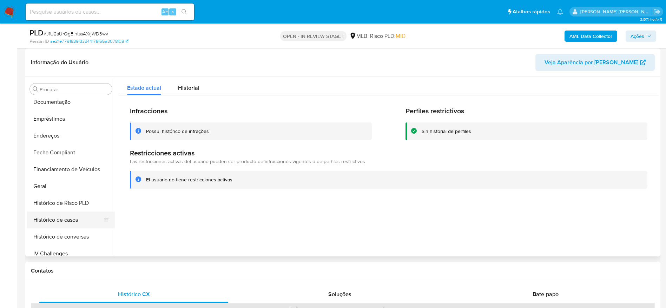
scroll to position [103, 0]
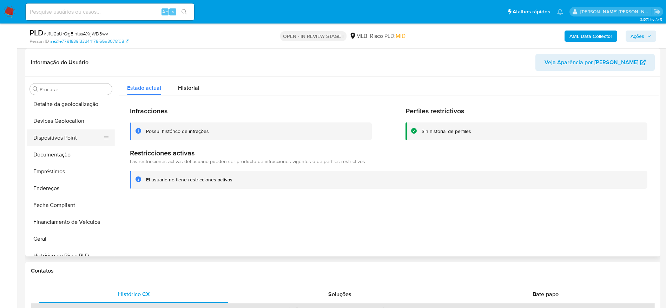
click at [67, 136] on button "Dispositivos Point" at bounding box center [68, 138] width 82 height 17
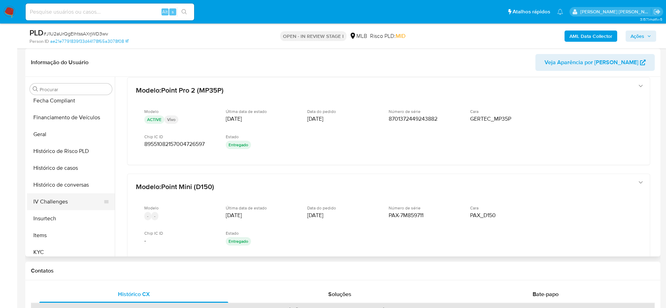
scroll to position [208, 0]
click at [52, 253] on button "KYC" at bounding box center [68, 251] width 82 height 17
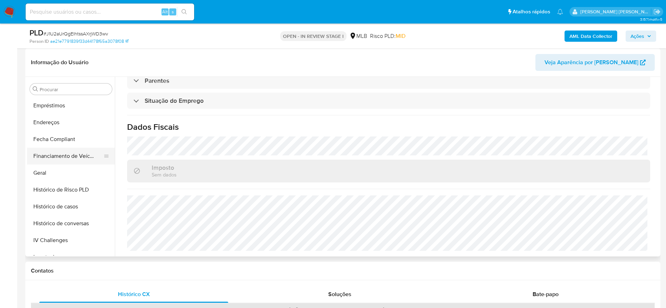
scroll to position [103, 0]
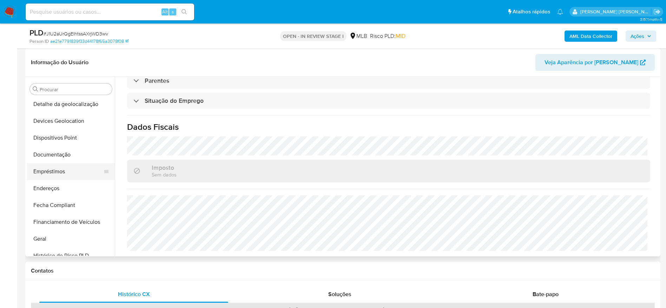
click at [47, 165] on button "Empréstimos" at bounding box center [68, 171] width 82 height 17
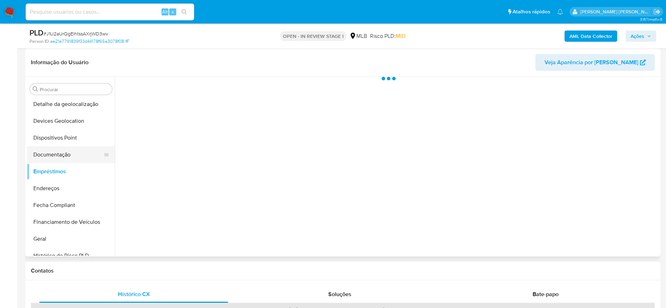
click at [47, 153] on button "Documentação" at bounding box center [68, 154] width 82 height 17
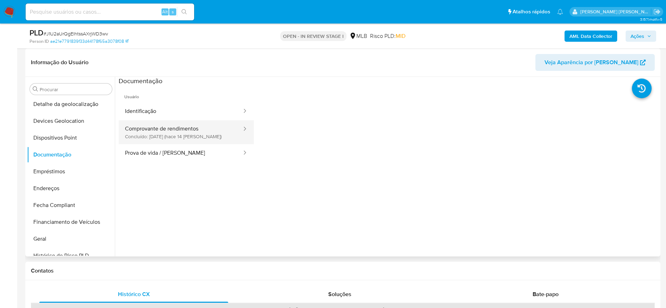
click at [162, 137] on button "Comprovante de rendimentos Concluído: 19/08/2025 (hace 14 días)" at bounding box center [181, 132] width 124 height 24
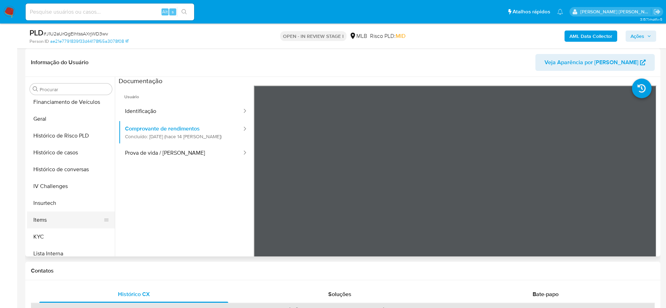
scroll to position [261, 0]
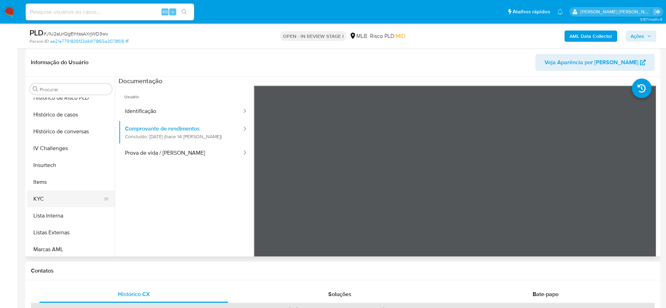
click at [52, 198] on button "KYC" at bounding box center [68, 199] width 82 height 17
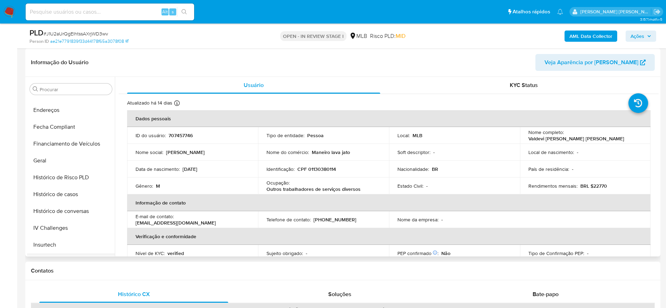
scroll to position [156, 0]
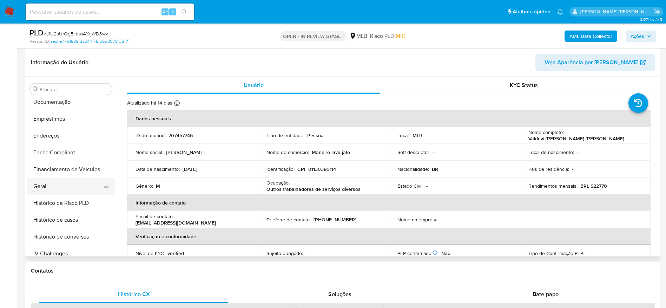
click at [60, 189] on button "Geral" at bounding box center [68, 186] width 82 height 17
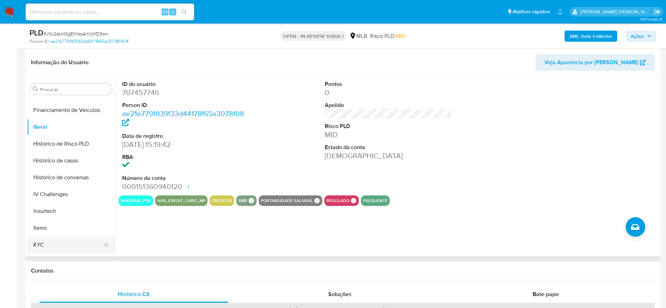
scroll to position [261, 0]
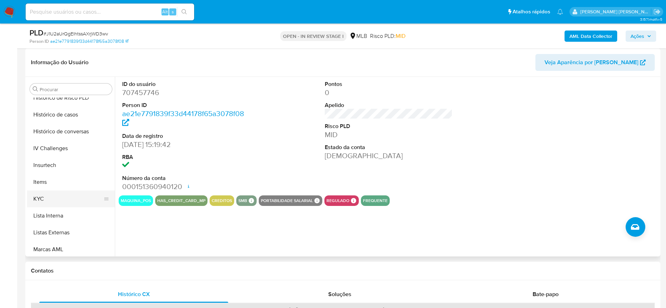
click at [65, 202] on button "KYC" at bounding box center [68, 199] width 82 height 17
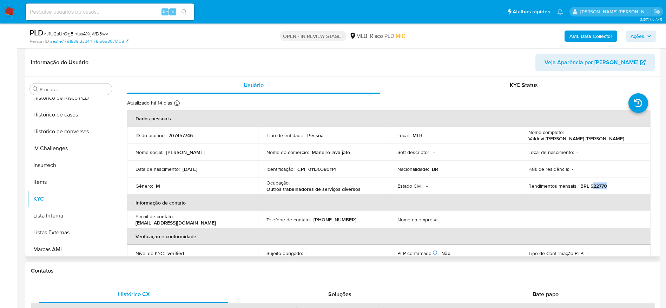
drag, startPoint x: 602, startPoint y: 189, endPoint x: 589, endPoint y: 186, distance: 13.6
click at [589, 186] on div "Rendimentos mensais : BRL $22770" at bounding box center [585, 186] width 114 height 6
copy p "22770"
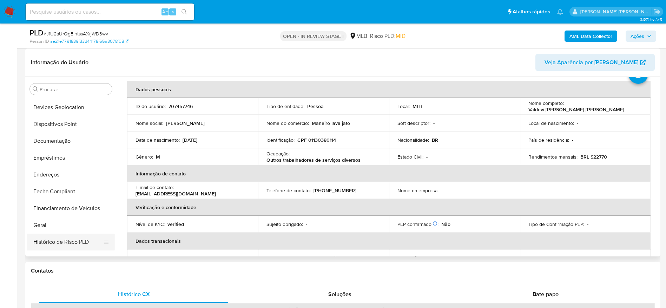
scroll to position [103, 0]
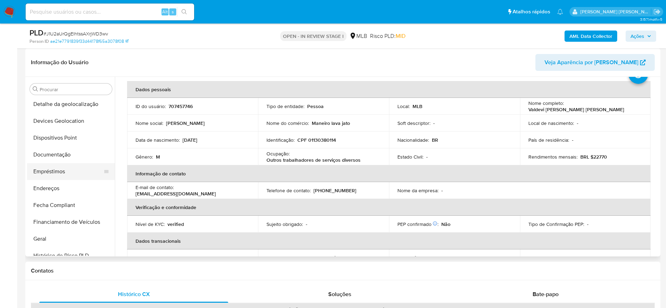
click at [62, 174] on button "Empréstimos" at bounding box center [68, 171] width 82 height 17
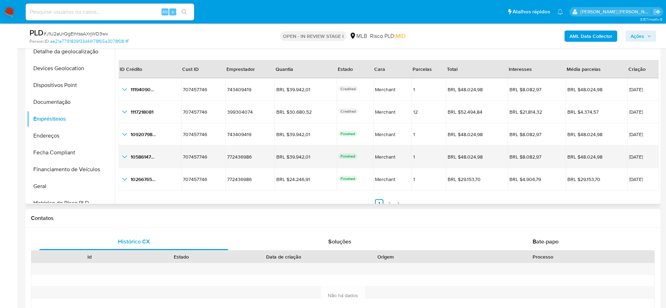
scroll to position [16, 0]
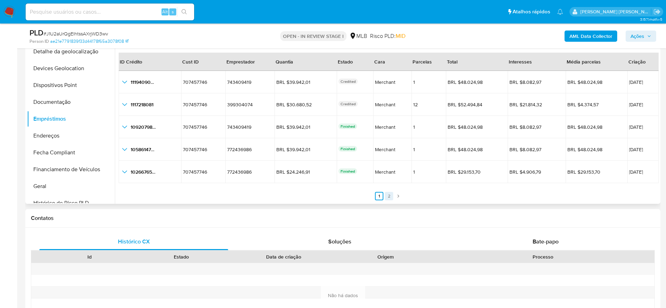
click at [387, 197] on link "2" at bounding box center [389, 196] width 8 height 8
click at [644, 38] on span "Ações" at bounding box center [641, 36] width 21 height 10
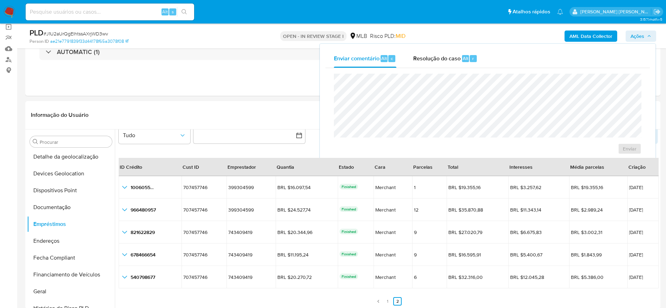
scroll to position [0, 0]
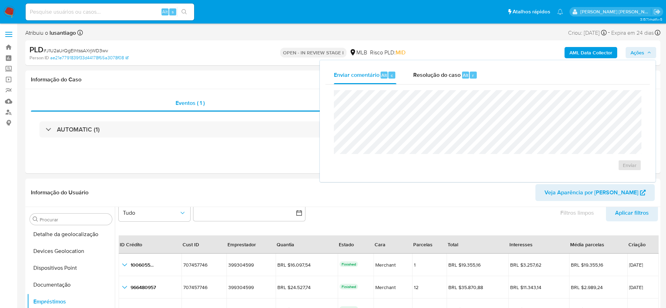
drag, startPoint x: 426, startPoint y: 78, endPoint x: 427, endPoint y: 84, distance: 6.4
click at [425, 78] on span "Resolução do caso" at bounding box center [436, 75] width 47 height 8
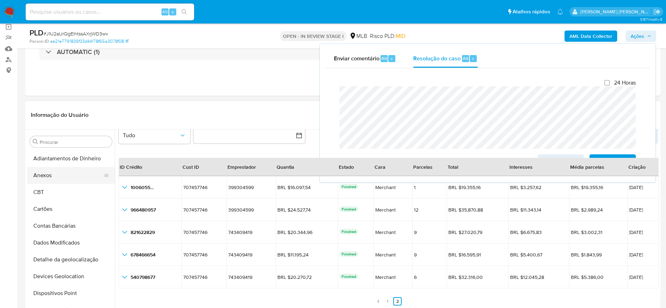
click at [61, 180] on button "Anexos" at bounding box center [68, 175] width 82 height 17
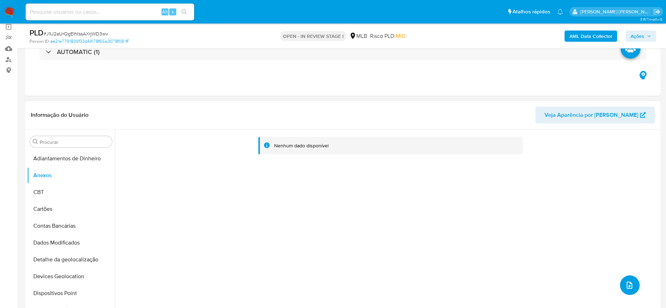
click at [621, 284] on button "upload-file" at bounding box center [630, 286] width 20 height 20
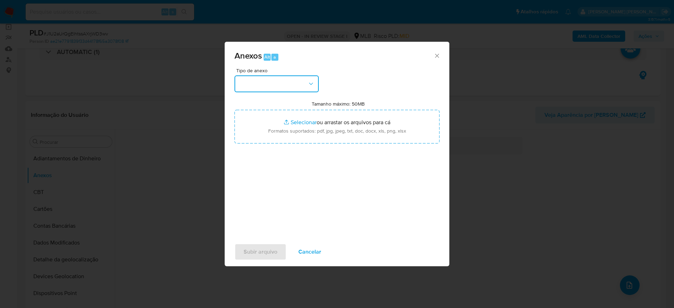
click at [280, 77] on button "button" at bounding box center [277, 83] width 84 height 17
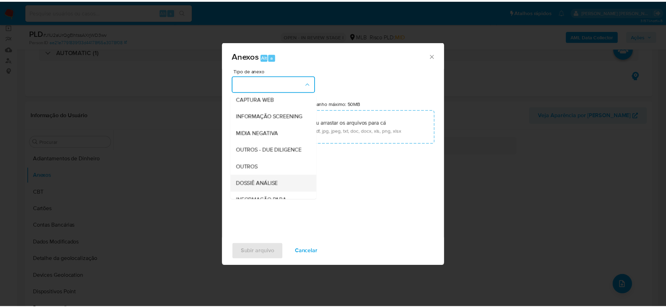
scroll to position [108, 0]
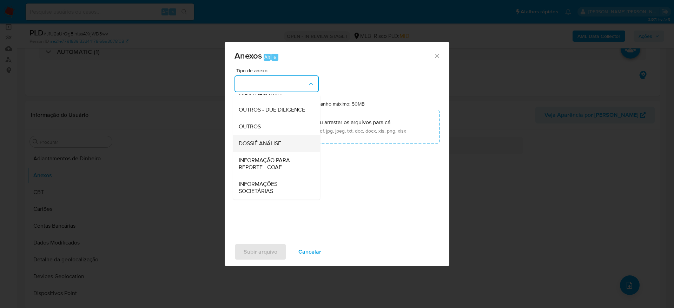
click at [270, 140] on span "DOSSIÊ ANÁLISE" at bounding box center [260, 143] width 42 height 7
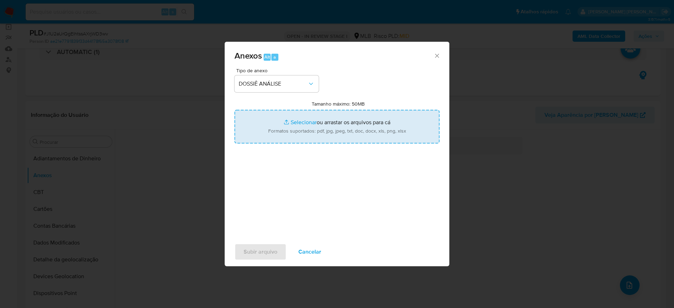
type input "C:\fakepath\Caselog J1U2aUrQgEIhtssAXrjWD3wv_2025_09_01_13_58_10 - CPF 01130380…"
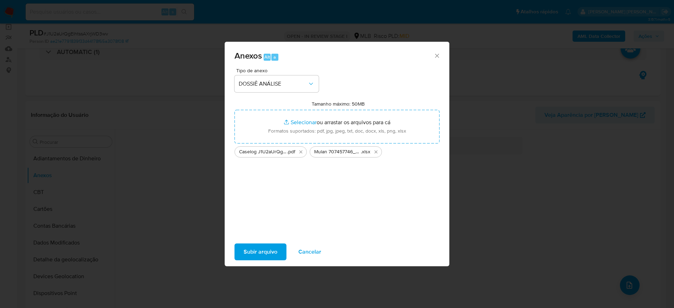
click at [256, 255] on span "Subir arquivo" at bounding box center [261, 251] width 34 height 15
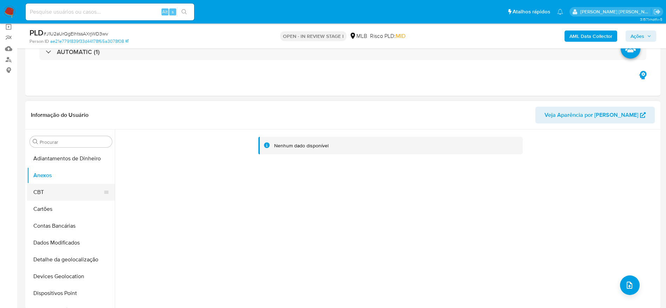
click at [38, 191] on button "CBT" at bounding box center [68, 192] width 82 height 17
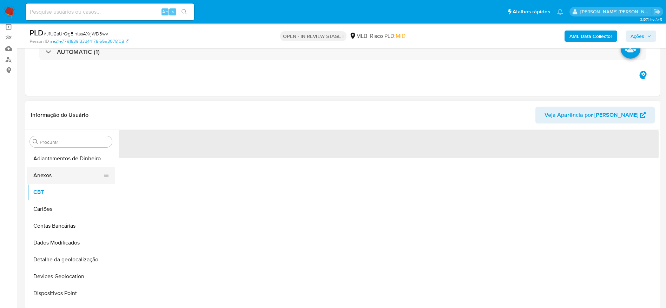
click at [51, 168] on button "Anexos" at bounding box center [68, 175] width 82 height 17
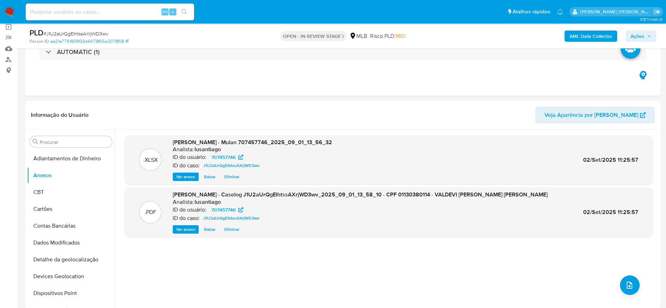
click at [578, 36] on b "AML Data Collector" at bounding box center [590, 36] width 43 height 11
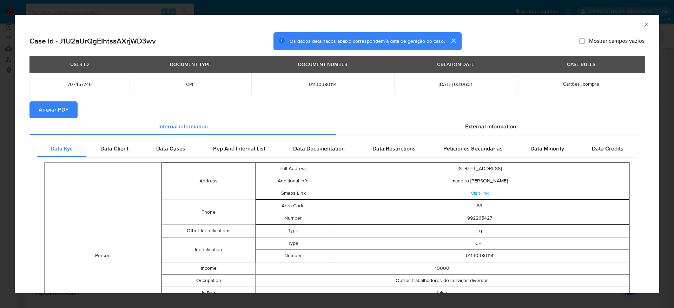
click at [54, 107] on span "Anexar PDF" at bounding box center [54, 109] width 30 height 15
click at [644, 25] on icon "Fechar a janela" at bounding box center [646, 24] width 4 height 4
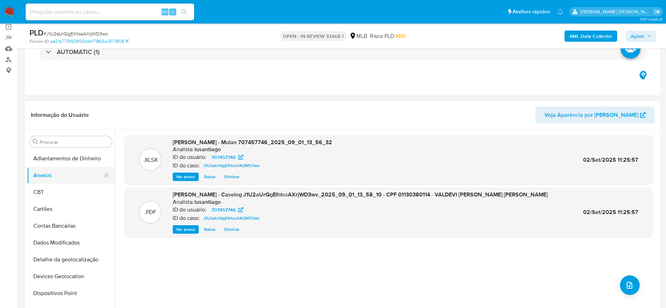
click at [71, 189] on button "CBT" at bounding box center [71, 192] width 88 height 17
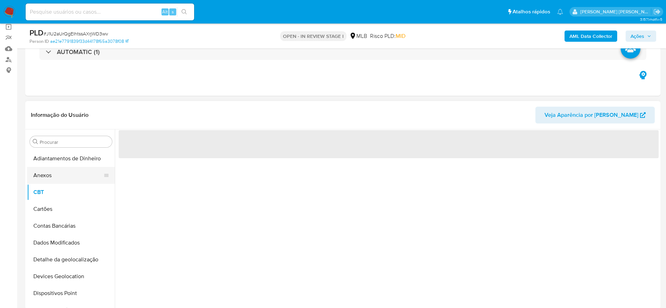
click at [59, 169] on button "Anexos" at bounding box center [68, 175] width 82 height 17
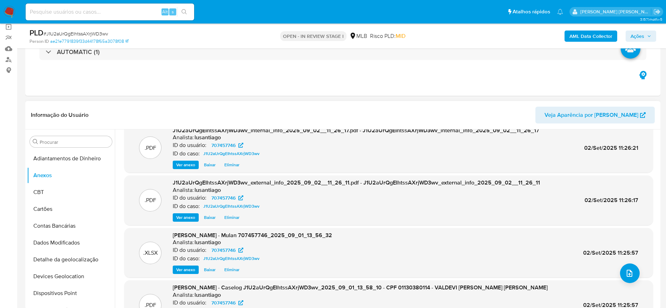
scroll to position [0, 0]
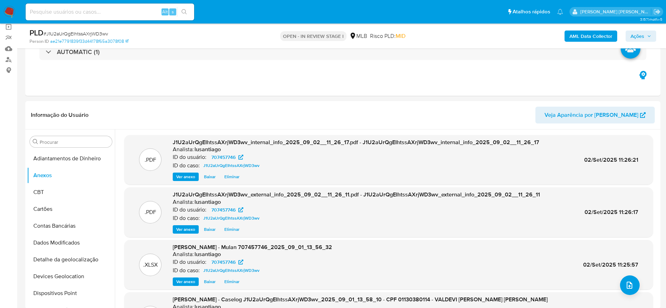
click at [646, 34] on span "Ações" at bounding box center [641, 36] width 21 height 10
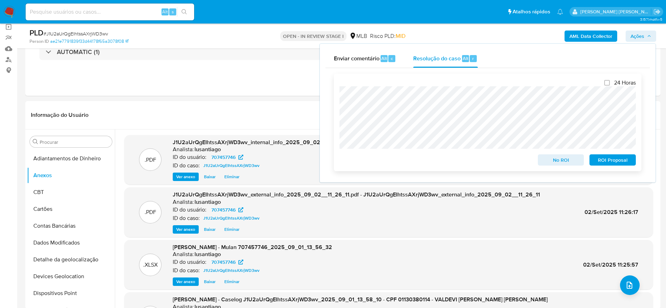
click at [549, 161] on span "No ROI" at bounding box center [561, 160] width 37 height 10
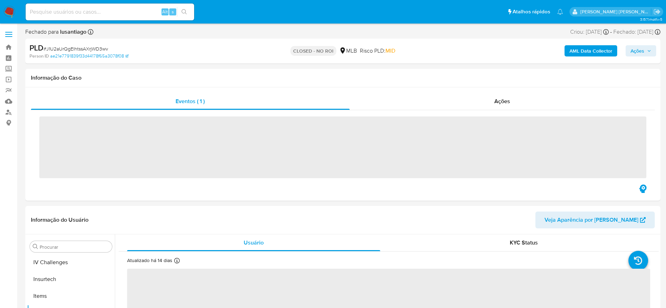
scroll to position [314, 0]
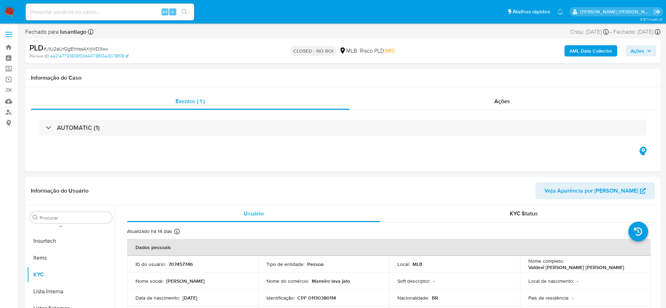
select select "10"
